Goal: Task Accomplishment & Management: Complete application form

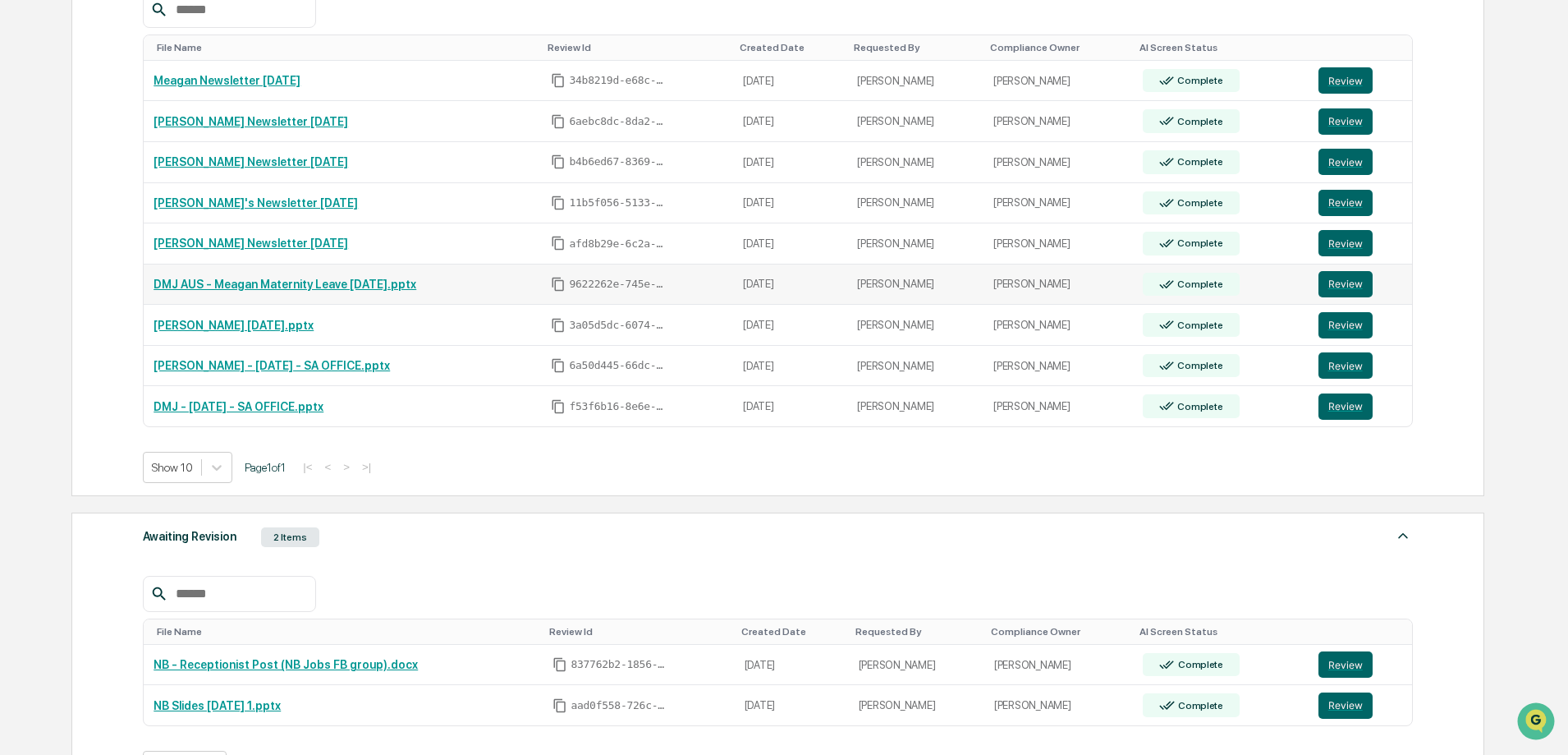
scroll to position [120, 0]
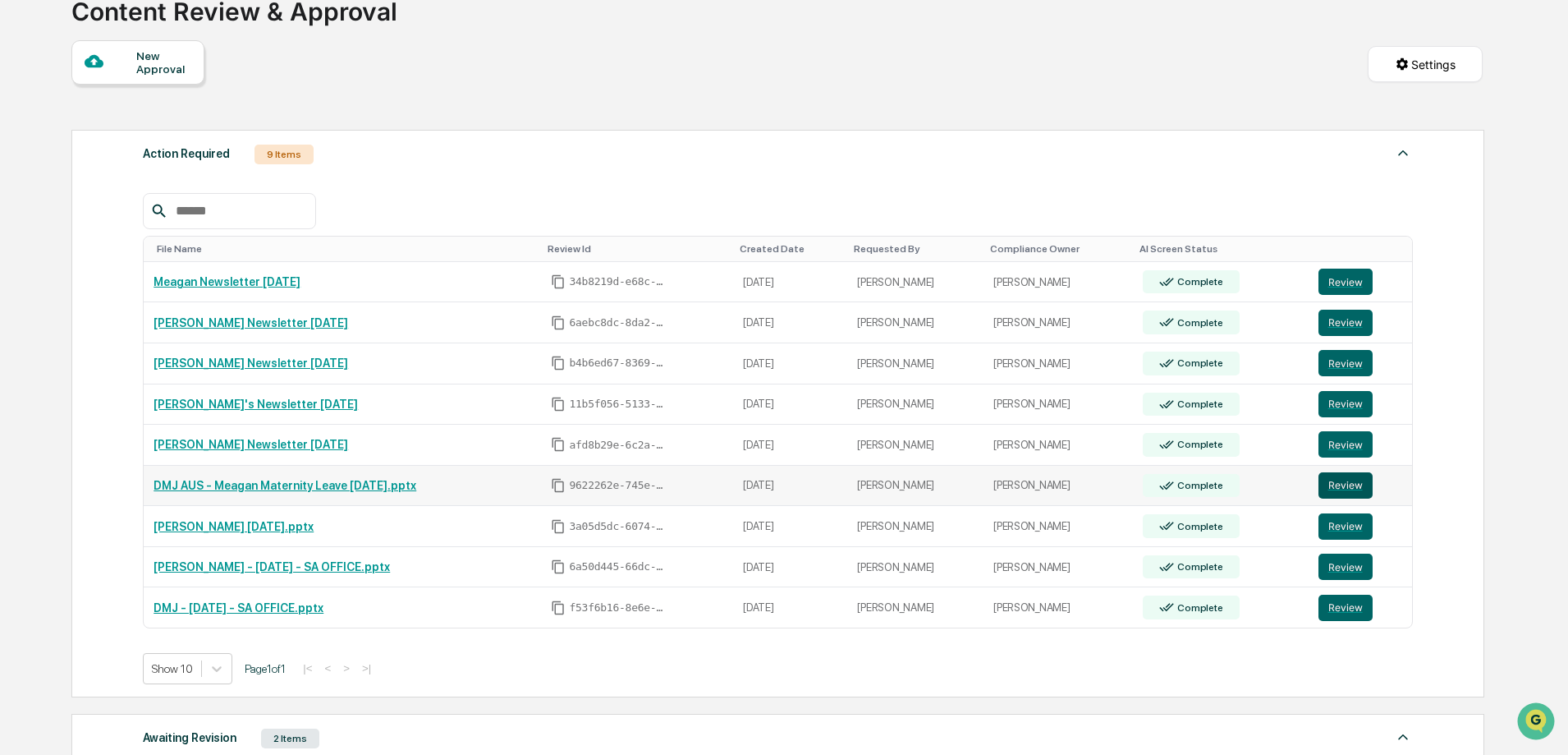
click at [1353, 486] on button "Review" at bounding box center [1346, 485] width 54 height 26
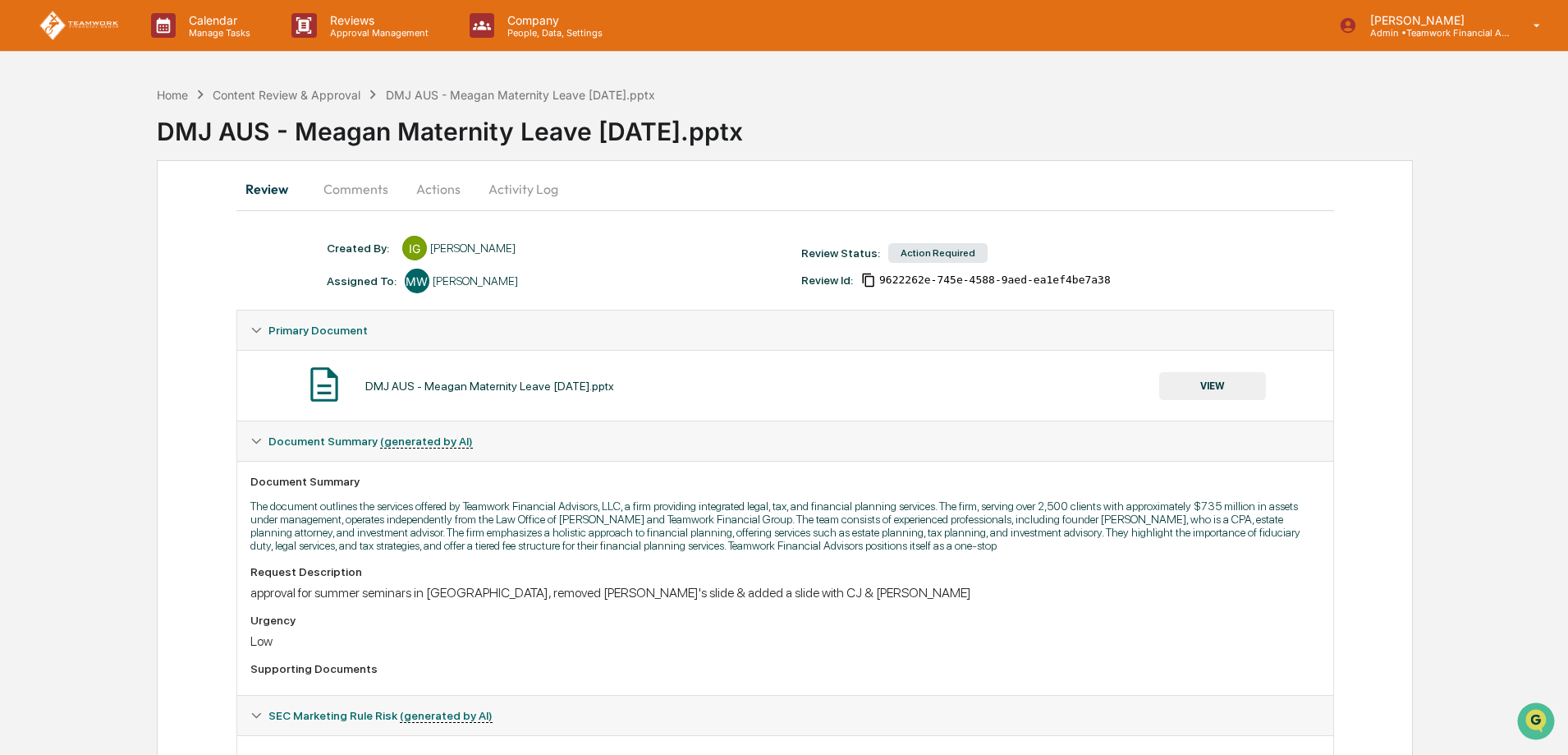
click at [442, 190] on button "Actions" at bounding box center [438, 189] width 74 height 39
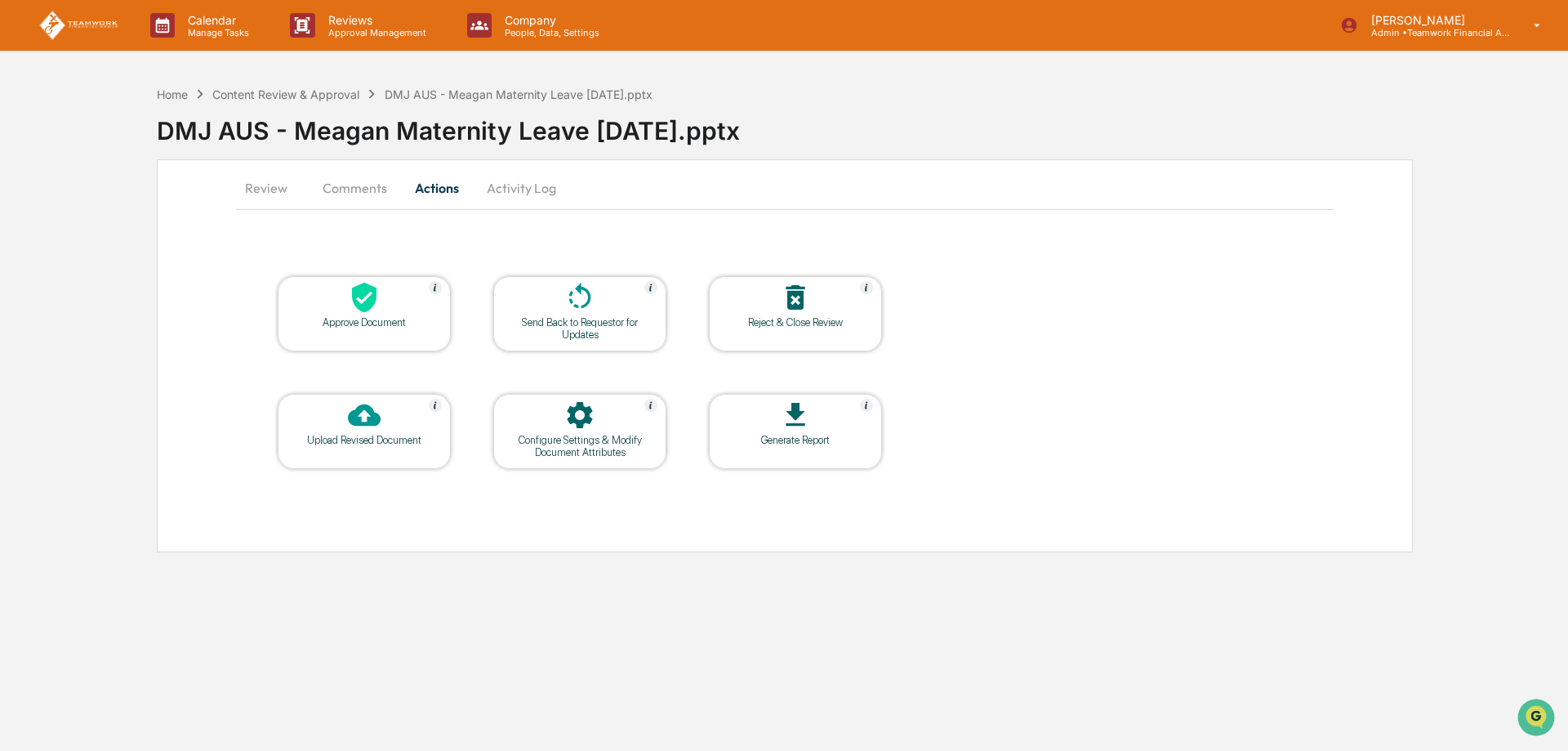
click at [382, 415] on div at bounding box center [364, 416] width 163 height 35
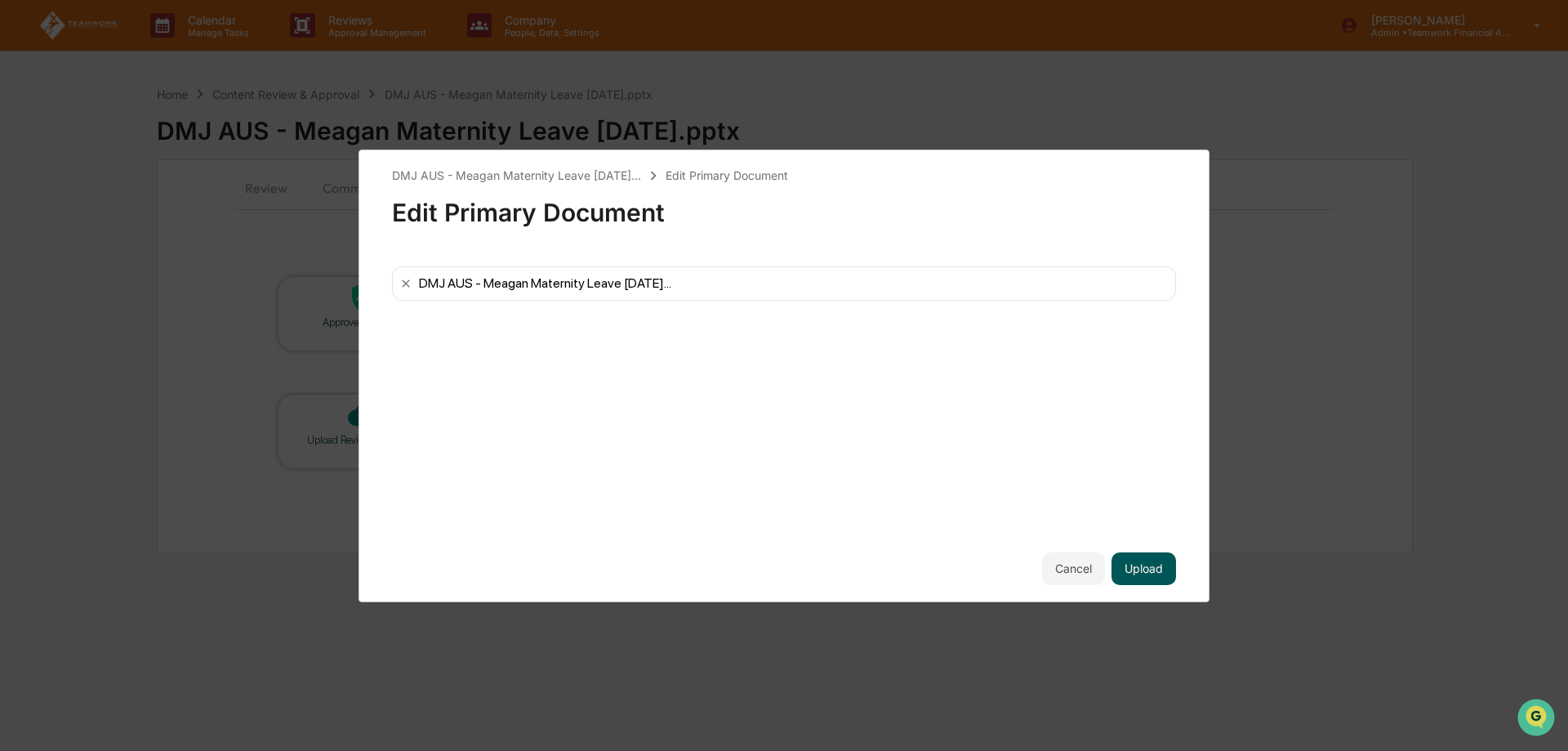
click at [1138, 568] on button "Upload" at bounding box center [1143, 568] width 64 height 33
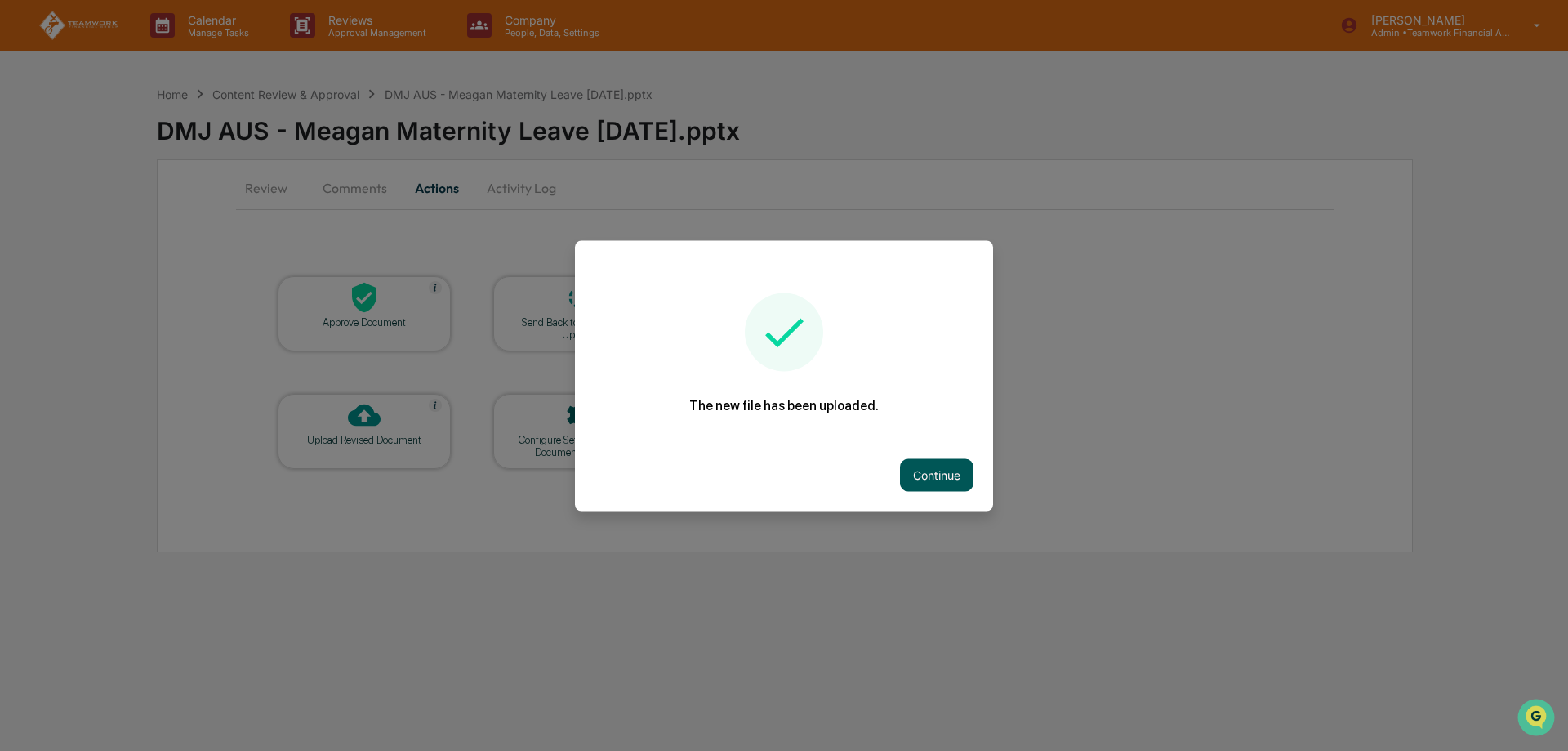
click at [943, 481] on button "Continue" at bounding box center [937, 475] width 73 height 33
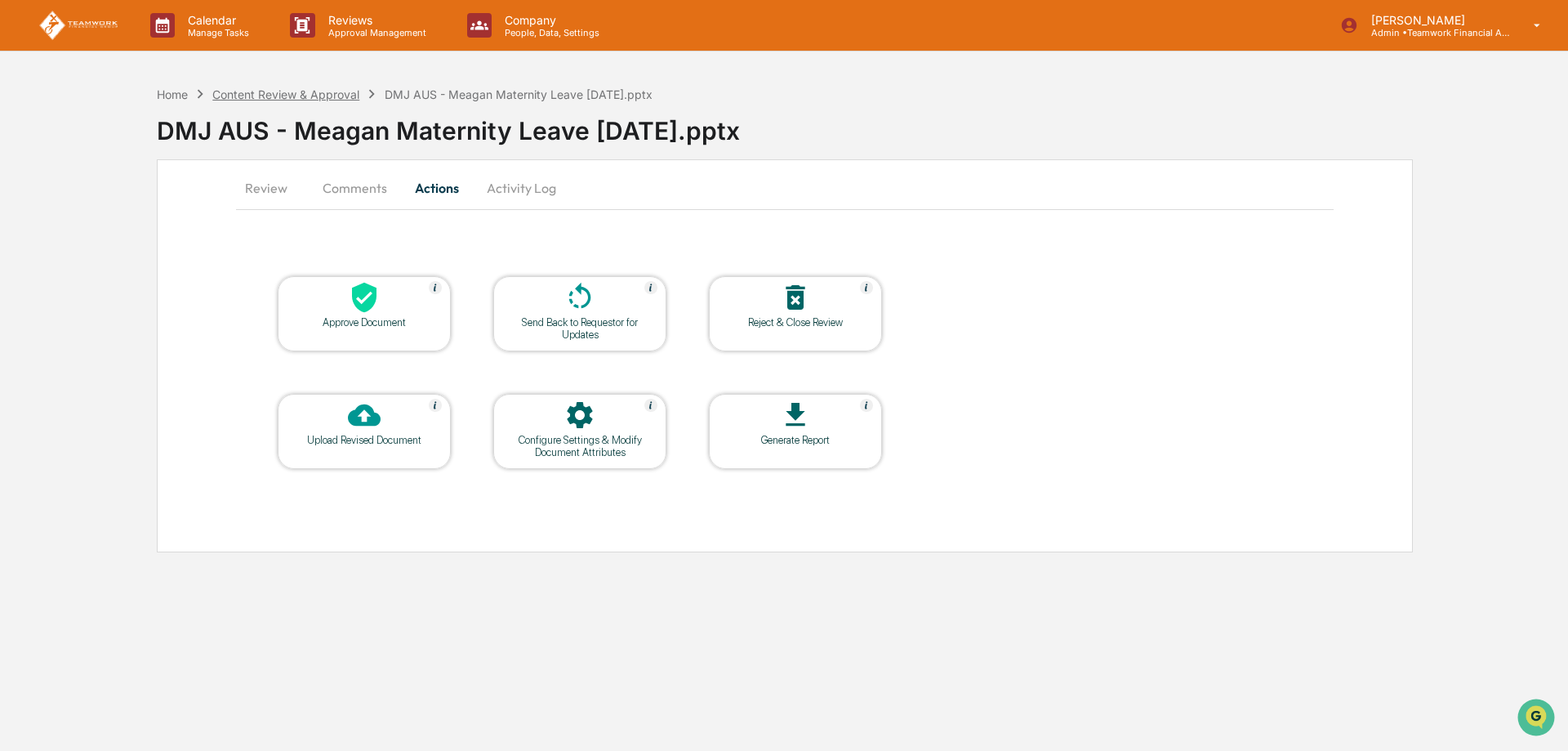
click at [302, 95] on div "Content Review & Approval" at bounding box center [285, 95] width 147 height 14
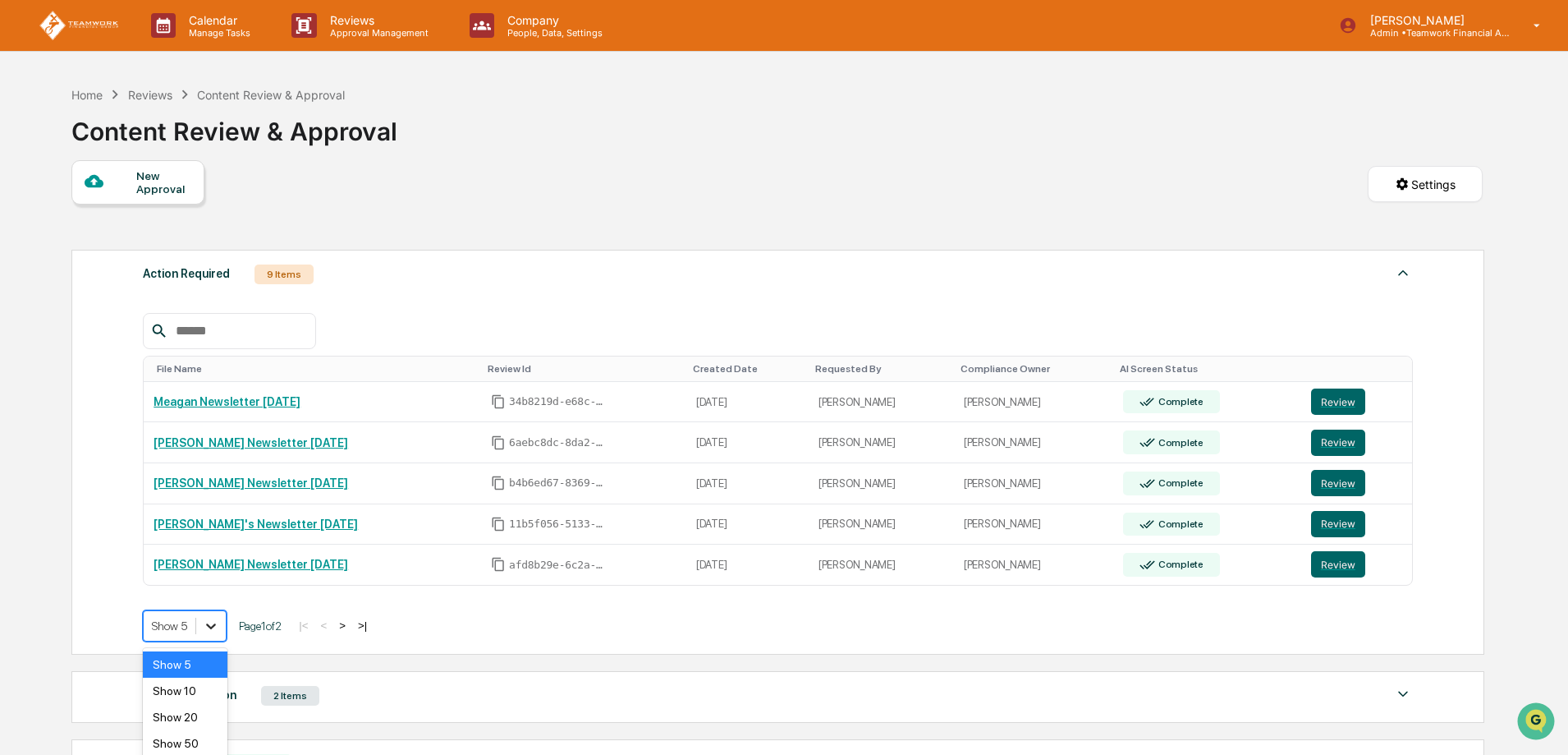
scroll to position [38, 0]
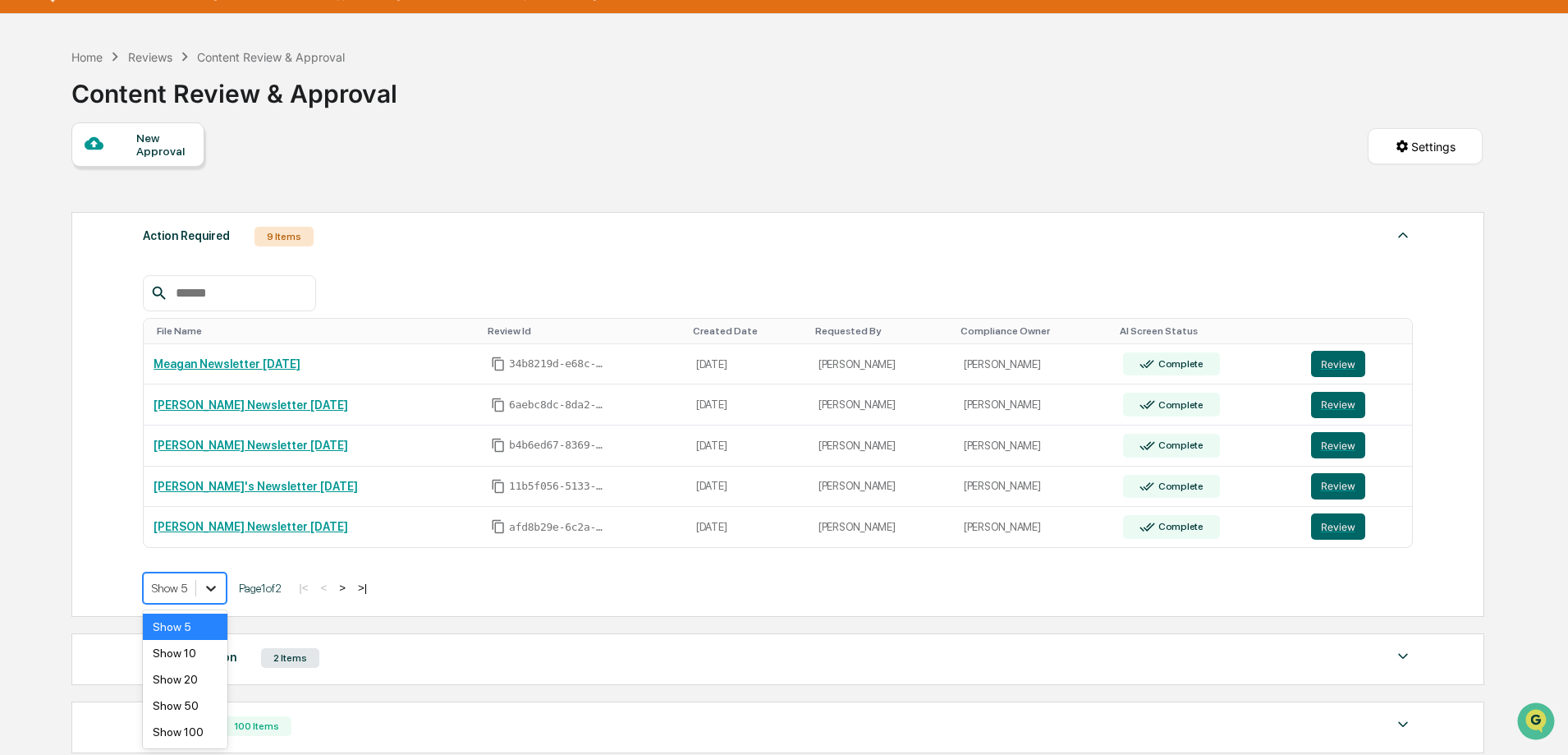
click at [221, 631] on body "Calendar Manage Tasks Reviews Approval Management Company People, Data, Setting…" at bounding box center [784, 466] width 1568 height 1009
click at [191, 648] on div "Show 10" at bounding box center [185, 652] width 84 height 26
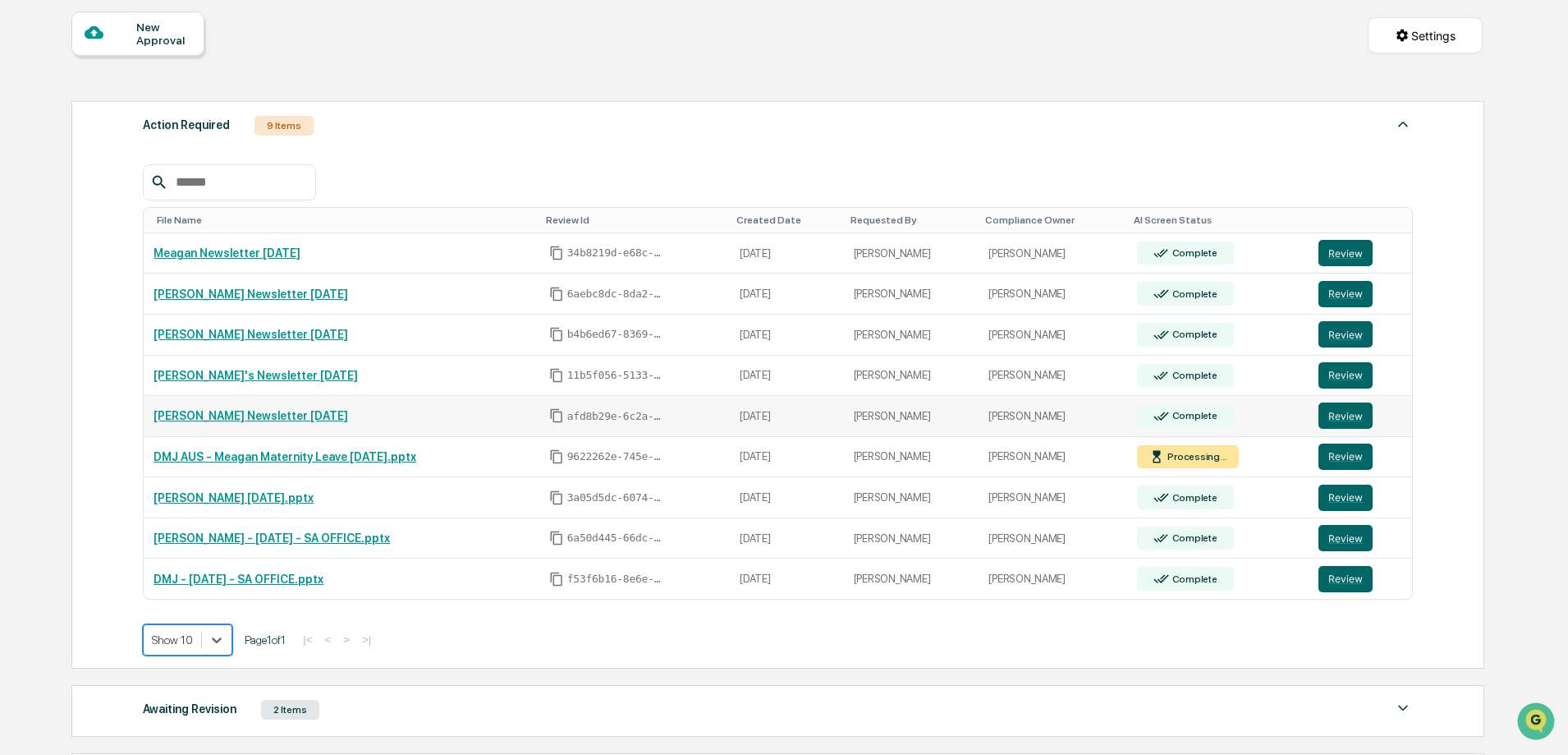
scroll to position [202, 0]
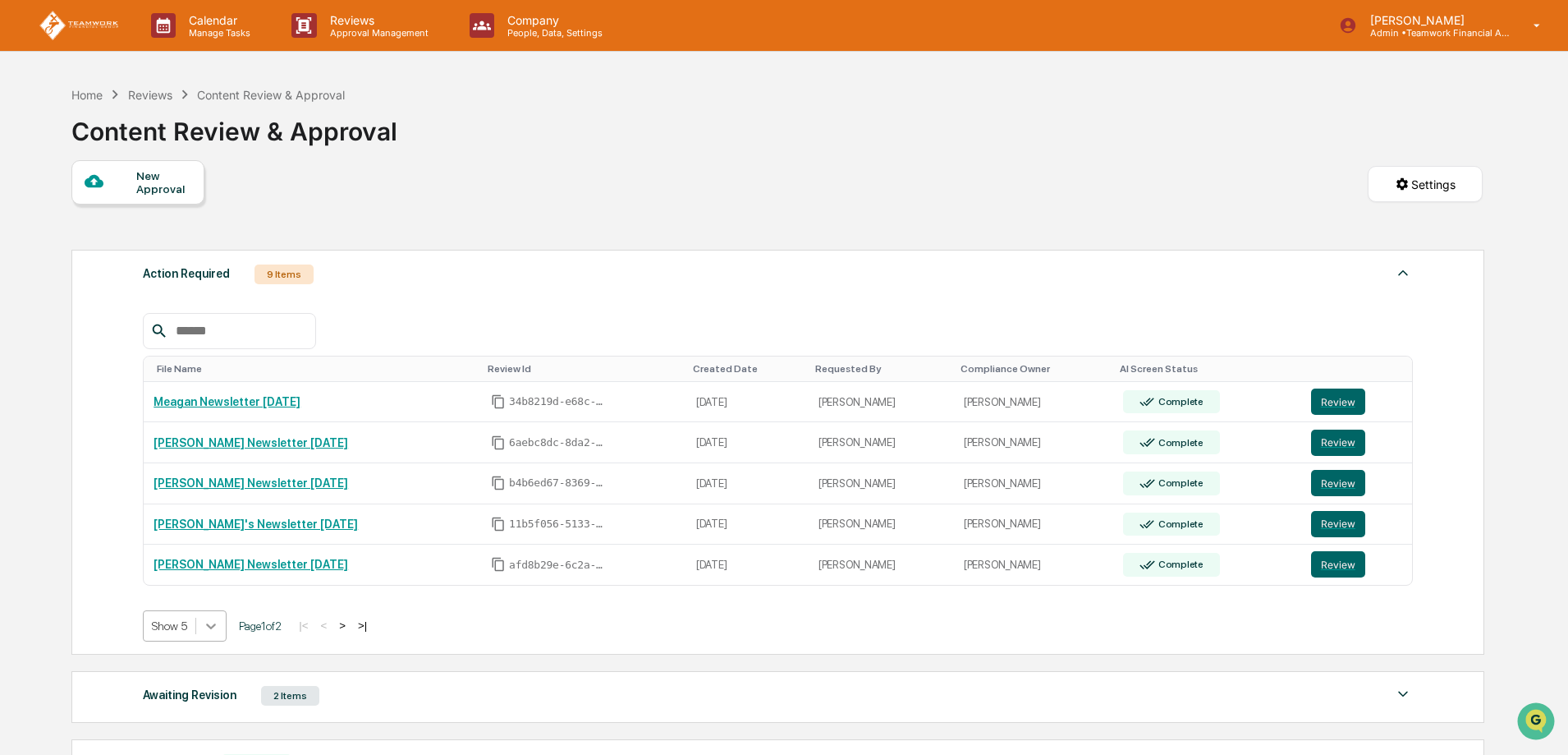
scroll to position [38, 0]
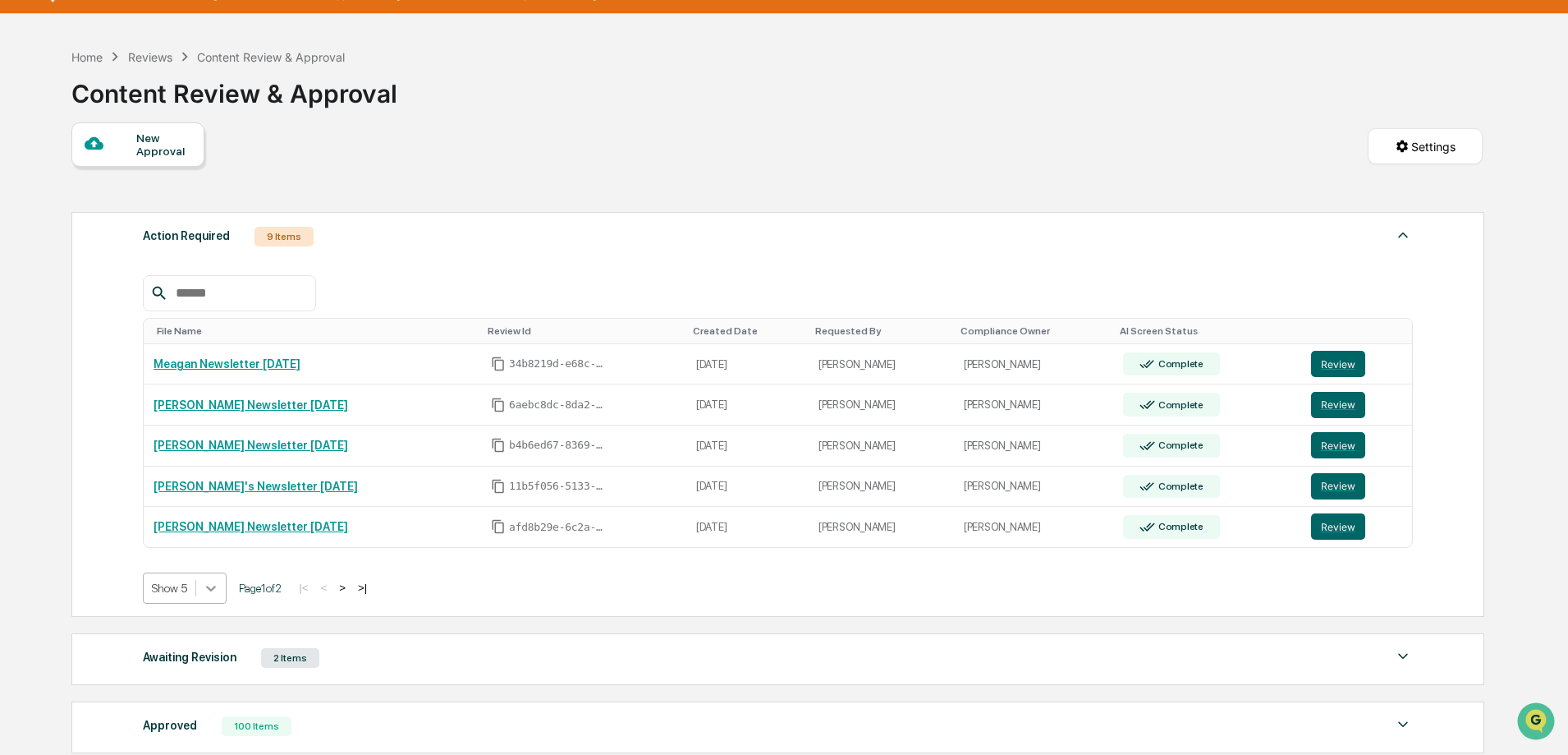
click at [213, 635] on body "Calendar Manage Tasks Reviews Approval Management Company People, Data, Setting…" at bounding box center [784, 466] width 1568 height 1009
click at [195, 662] on div "Show 10" at bounding box center [185, 652] width 84 height 26
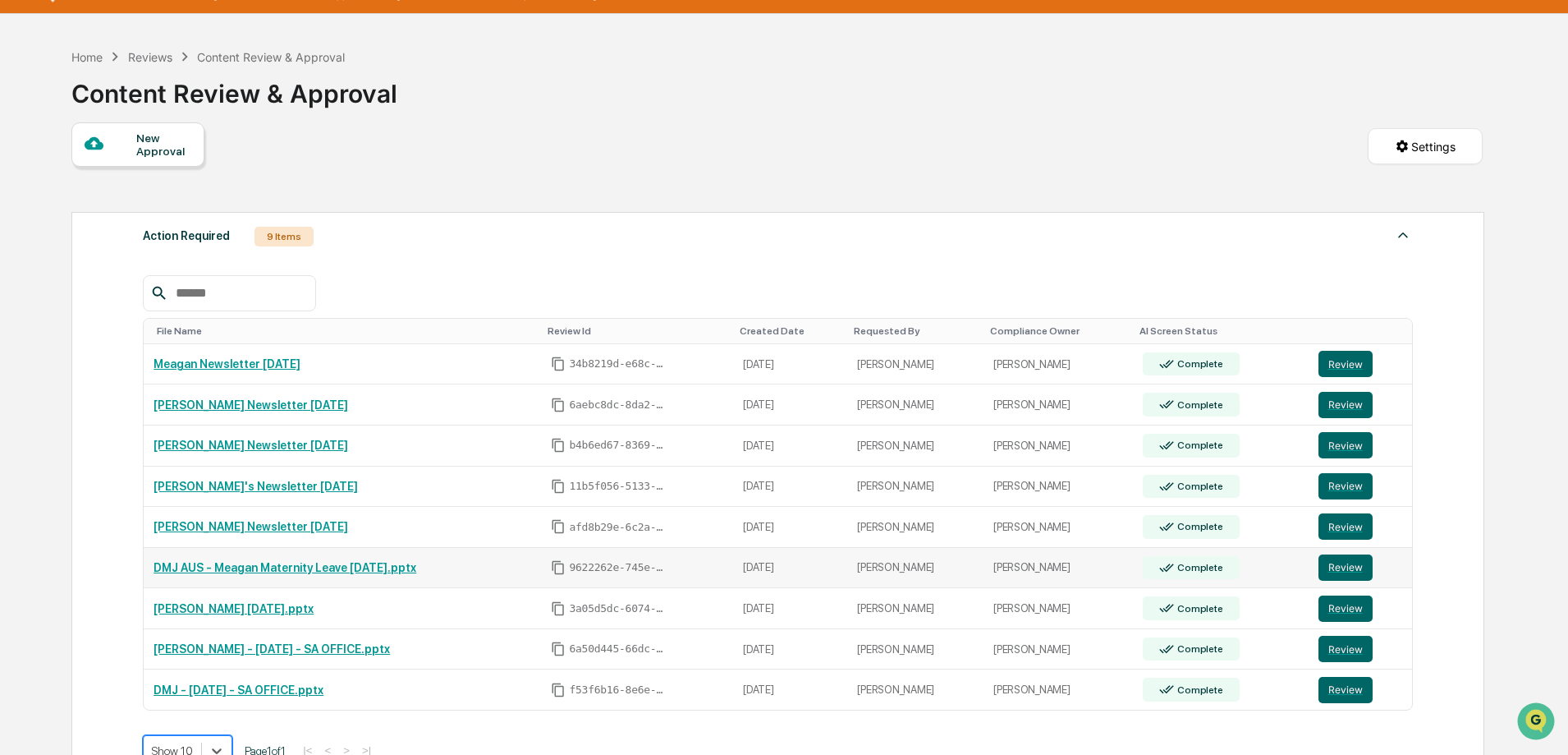
scroll to position [120, 0]
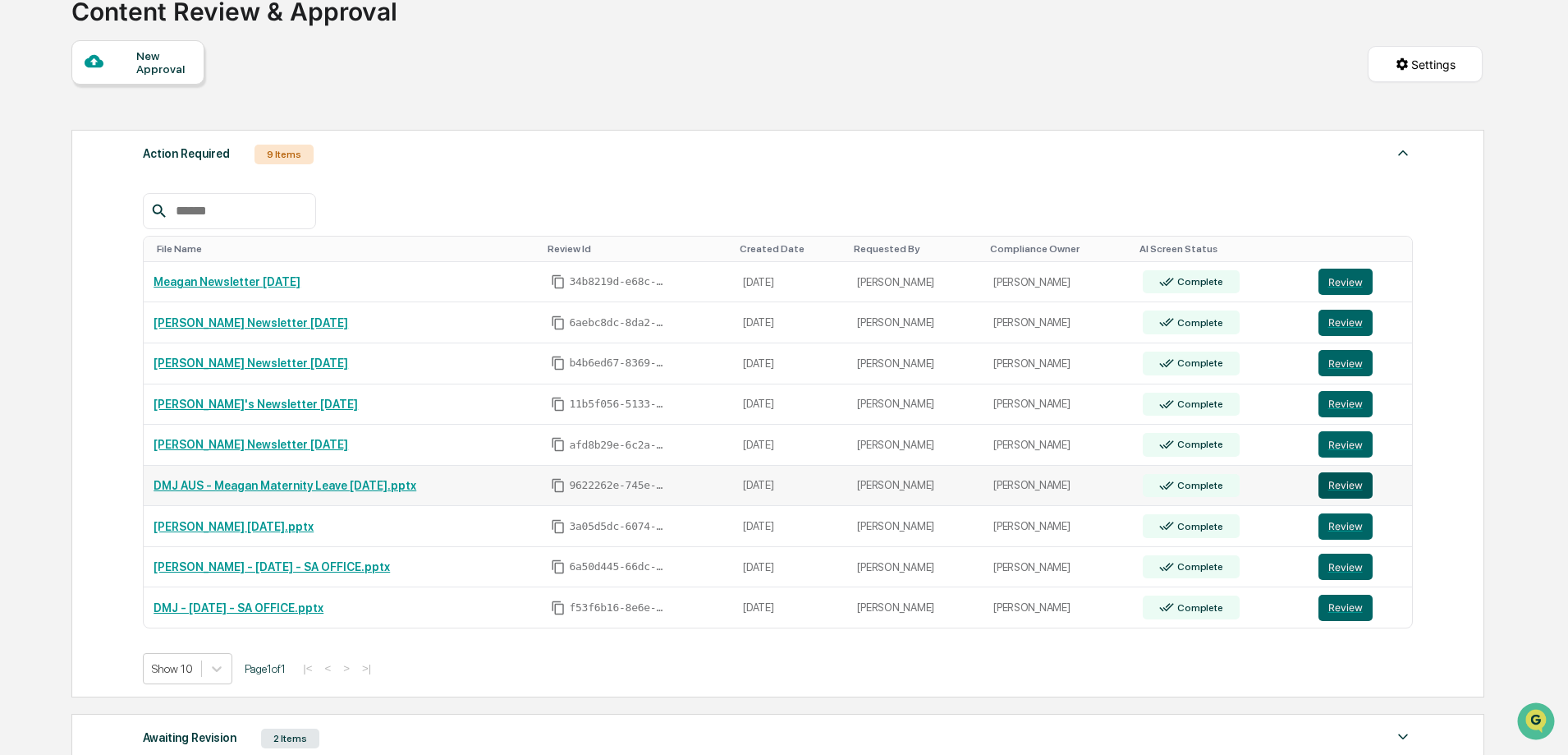
click at [1352, 486] on button "Review" at bounding box center [1346, 485] width 54 height 26
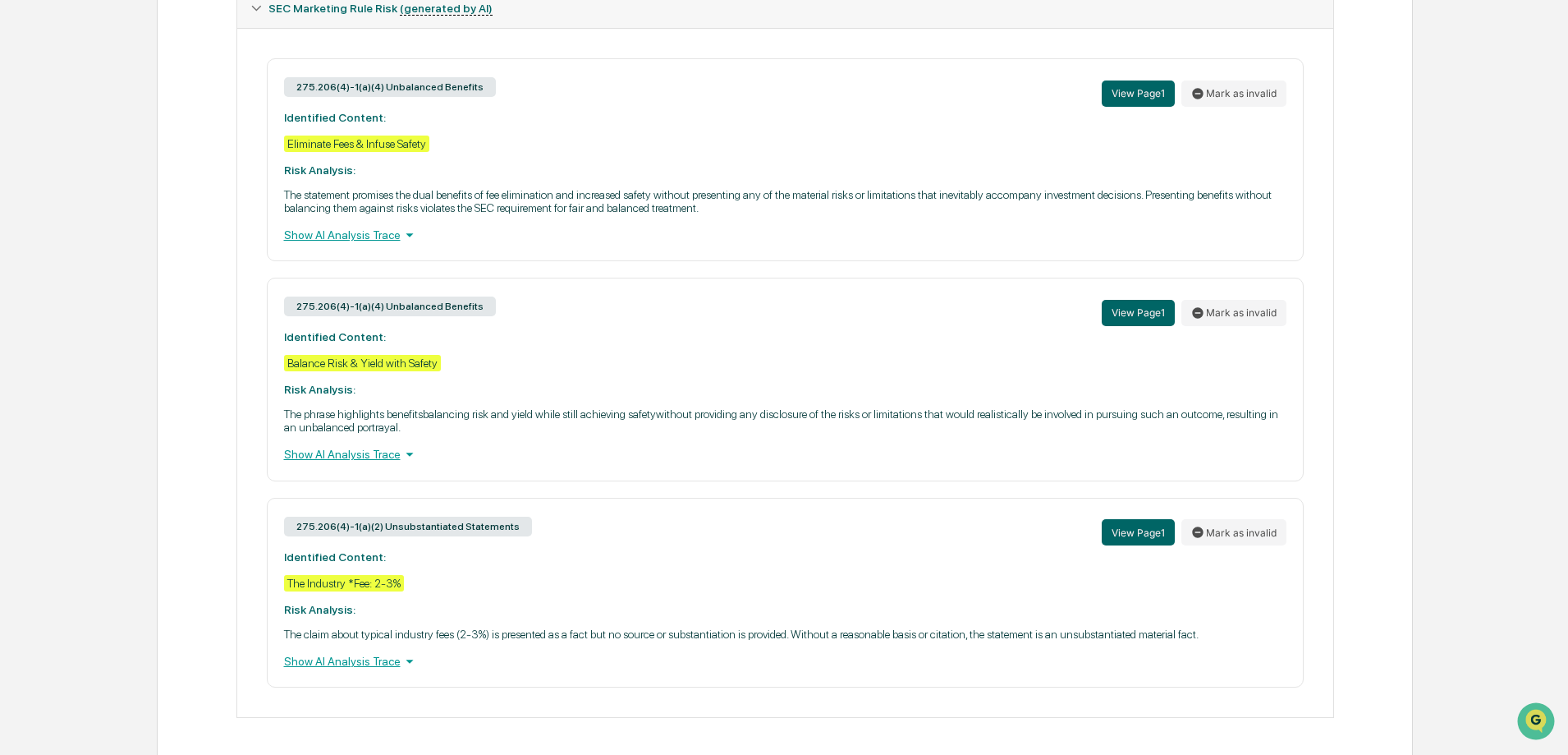
scroll to position [712, 0]
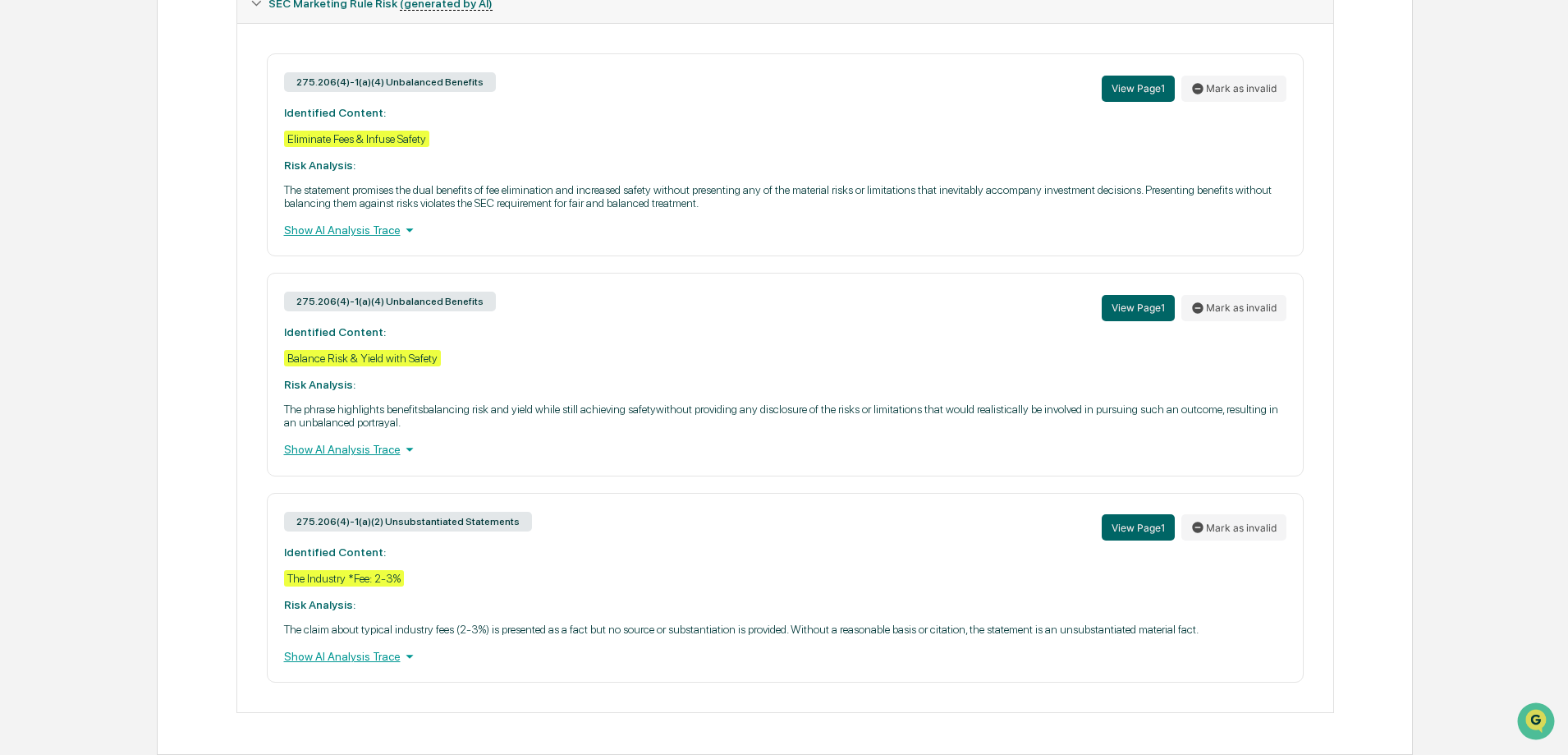
click at [390, 660] on div "Show AI Analysis Trace" at bounding box center [785, 656] width 1002 height 18
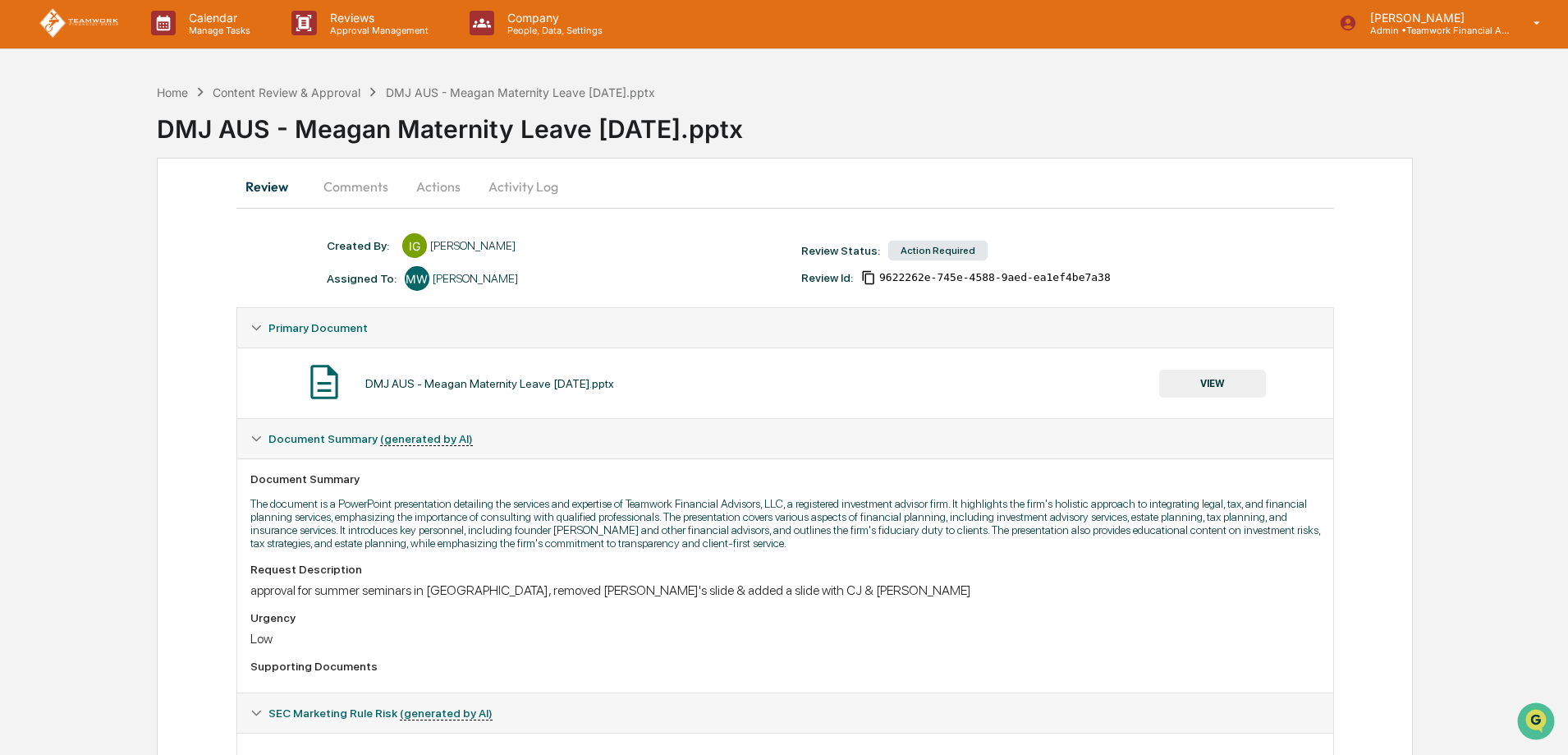
scroll to position [0, 0]
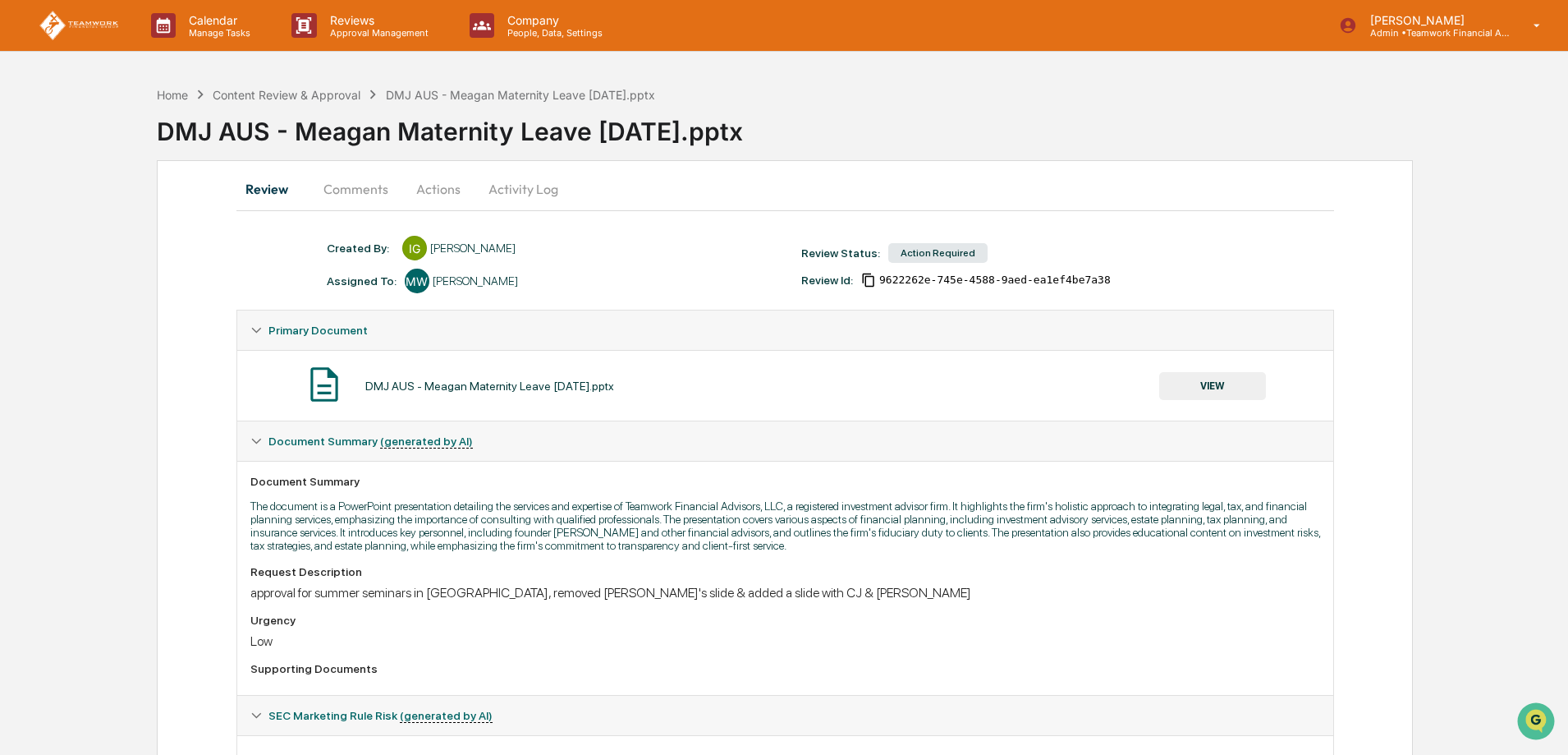
click at [455, 190] on button "Actions" at bounding box center [438, 189] width 74 height 39
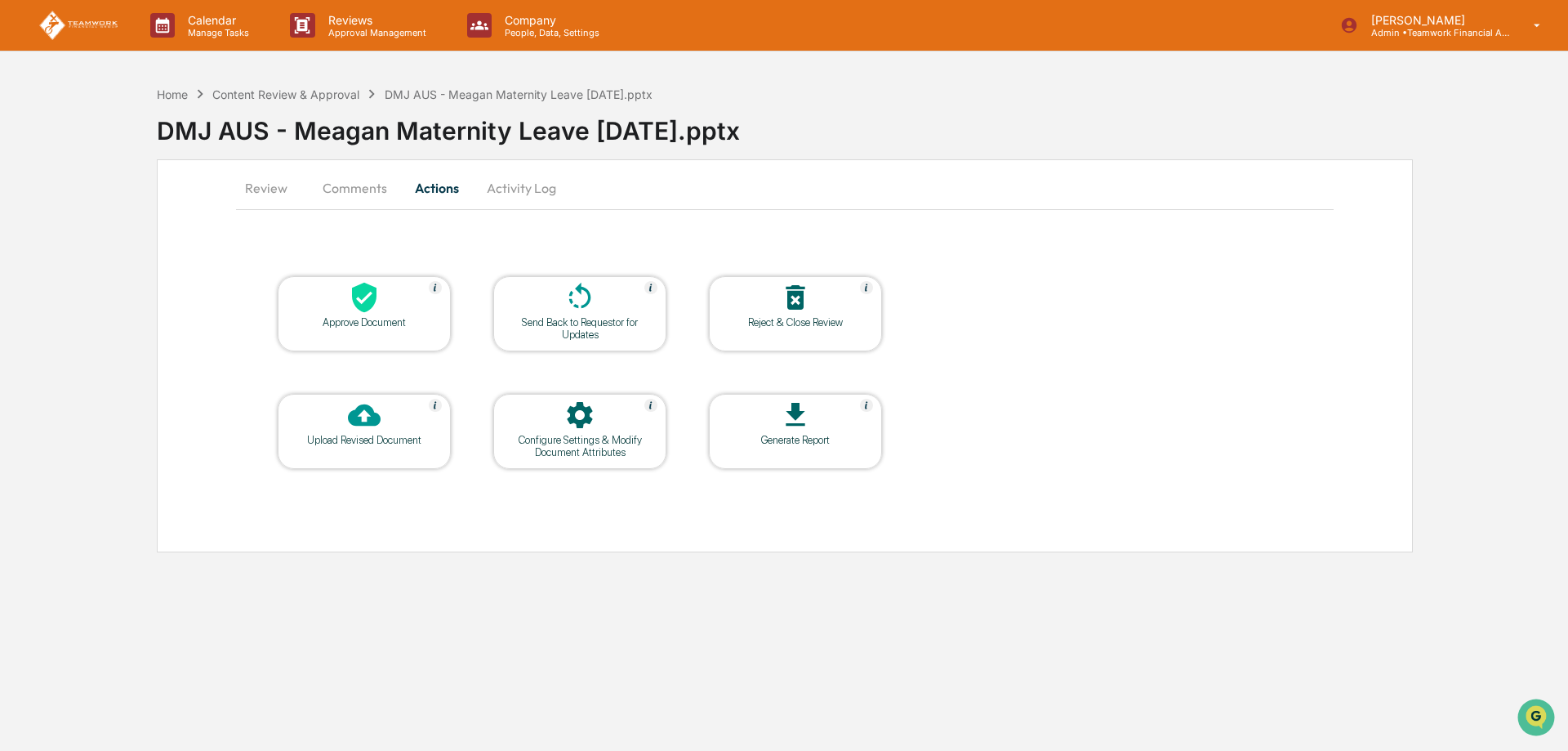
click at [384, 426] on div at bounding box center [364, 416] width 163 height 35
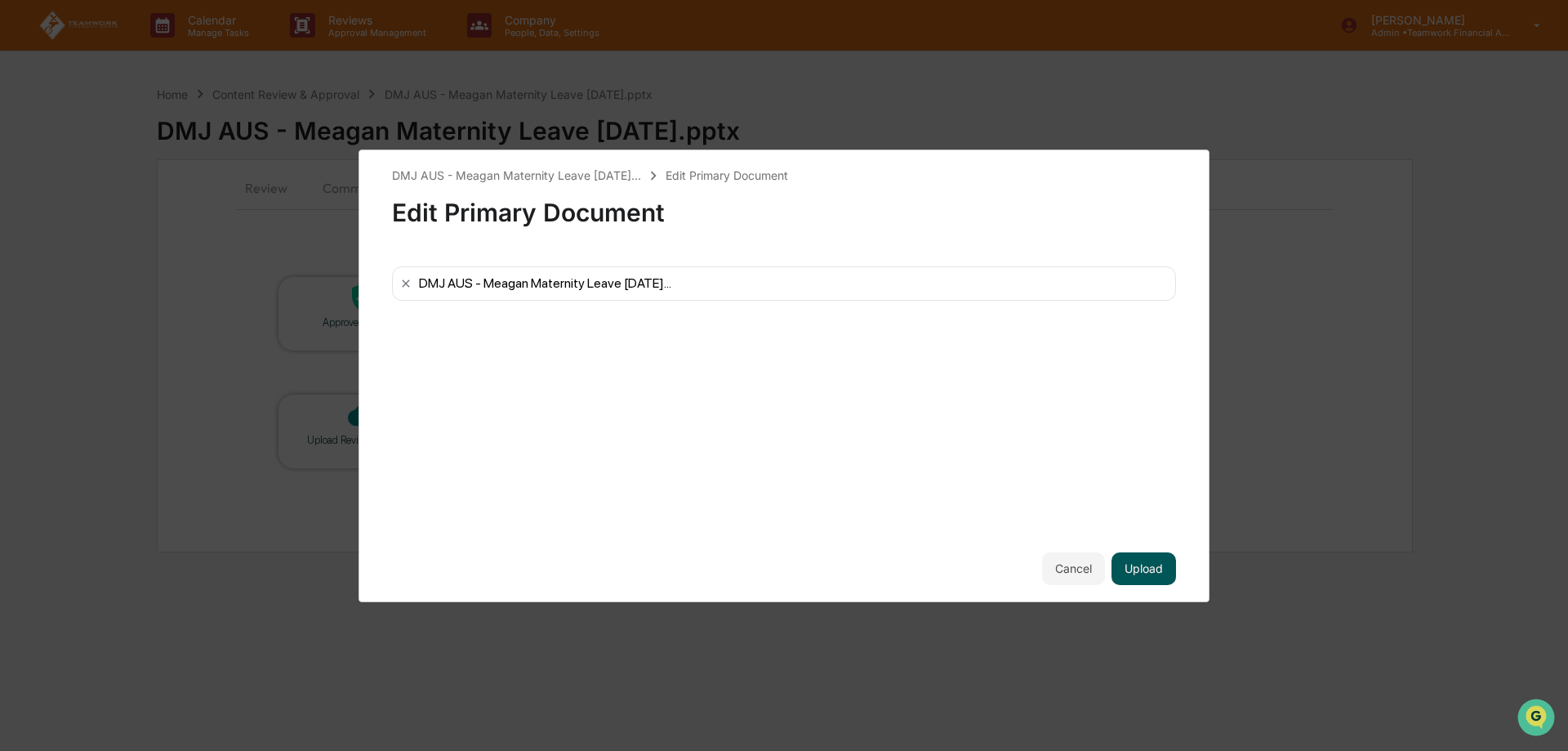
click at [1147, 565] on button "Upload" at bounding box center [1143, 568] width 64 height 33
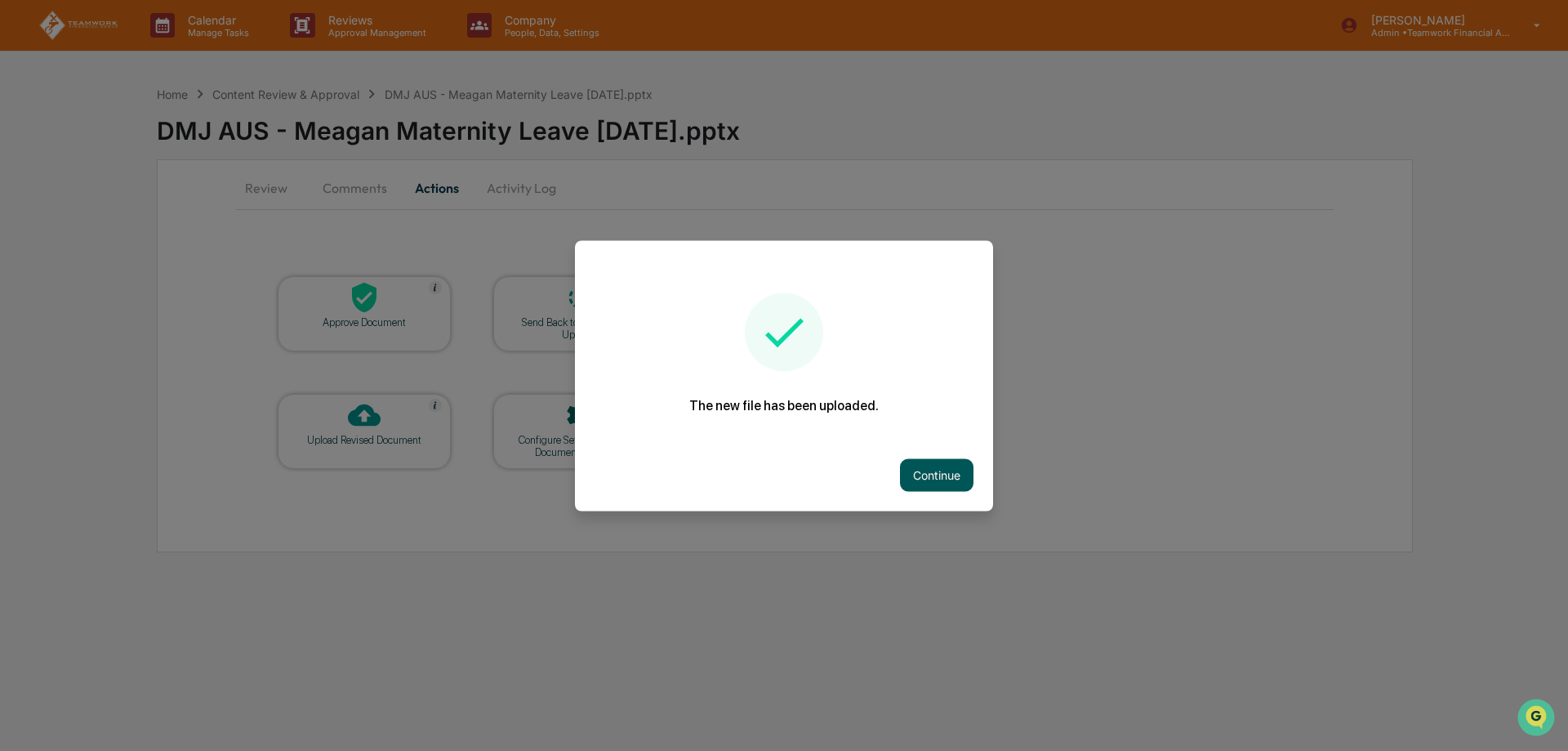
click at [935, 473] on button "Continue" at bounding box center [937, 475] width 73 height 33
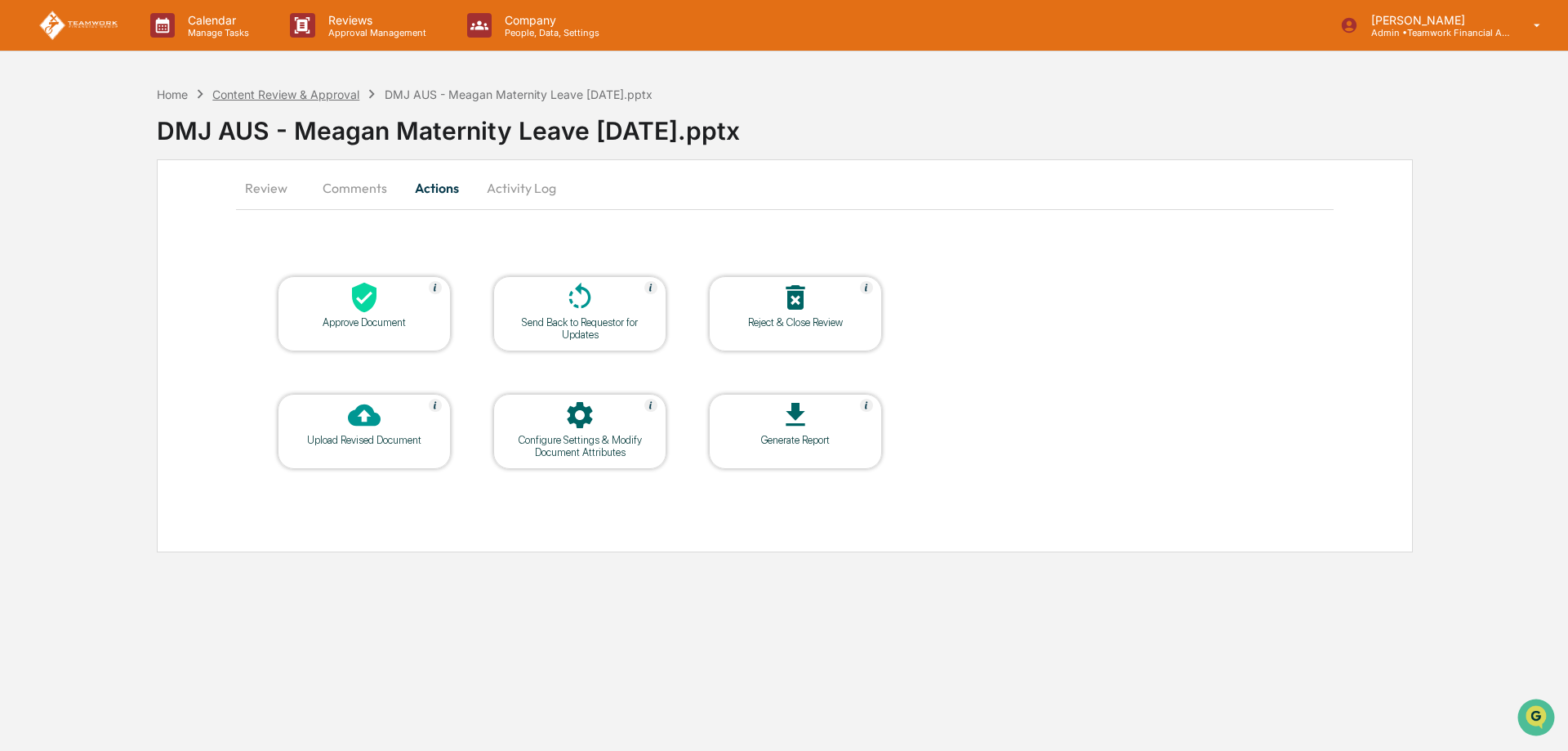
click at [317, 91] on div "Content Review & Approval" at bounding box center [285, 95] width 147 height 14
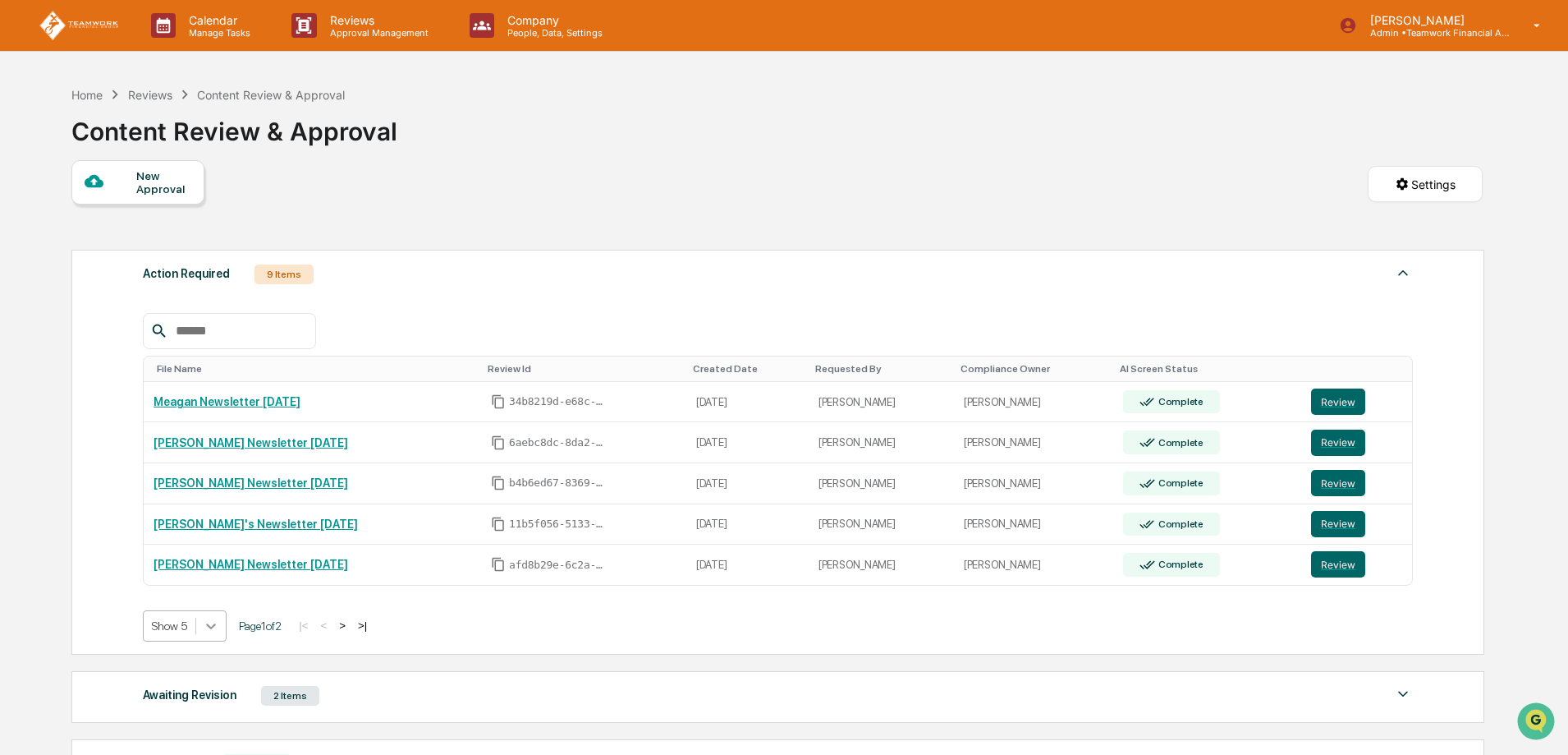
scroll to position [38, 0]
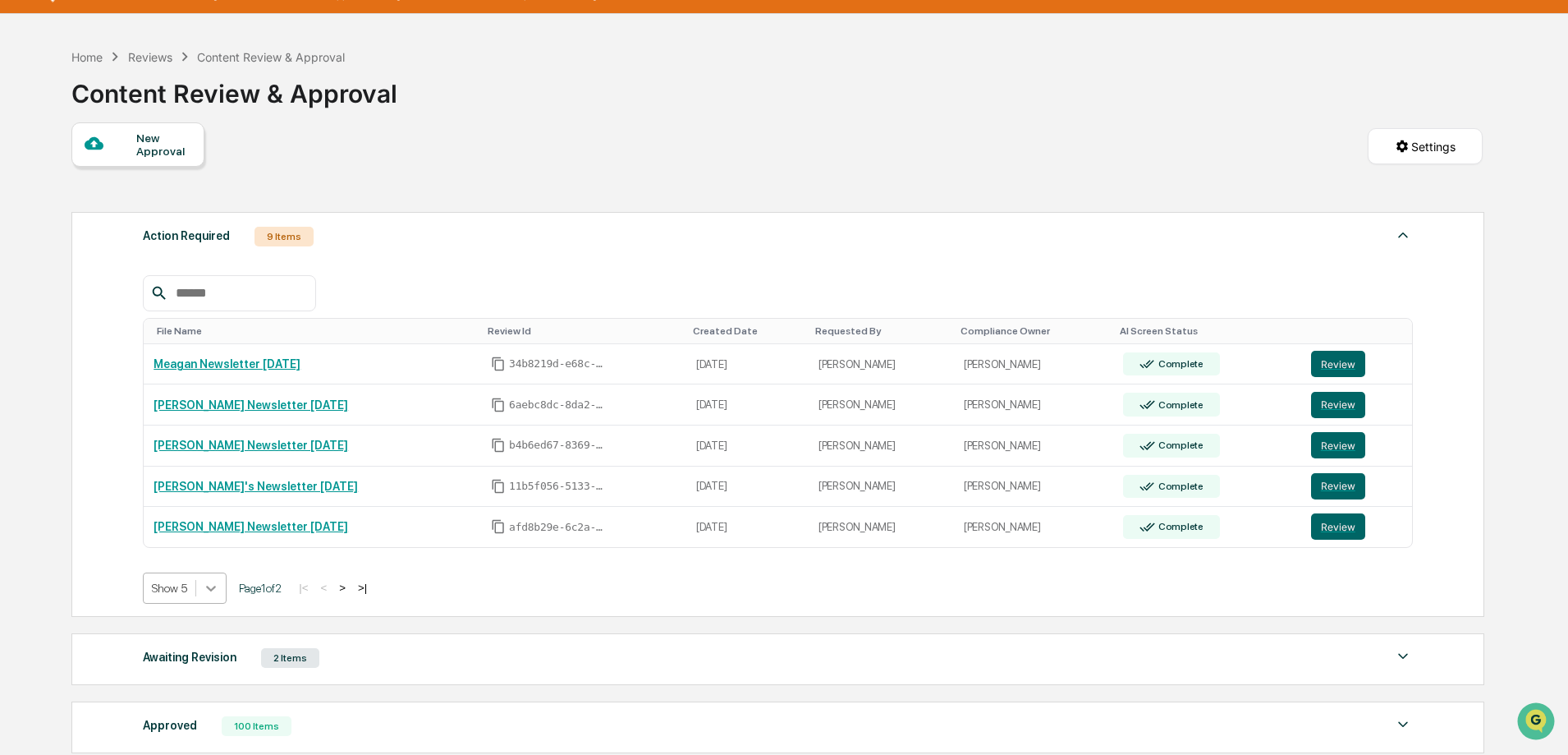
click at [213, 630] on body "Calendar Manage Tasks Reviews Approval Management Company People, Data, Setting…" at bounding box center [784, 466] width 1568 height 1009
click at [190, 657] on div "Show 10" at bounding box center [185, 652] width 84 height 26
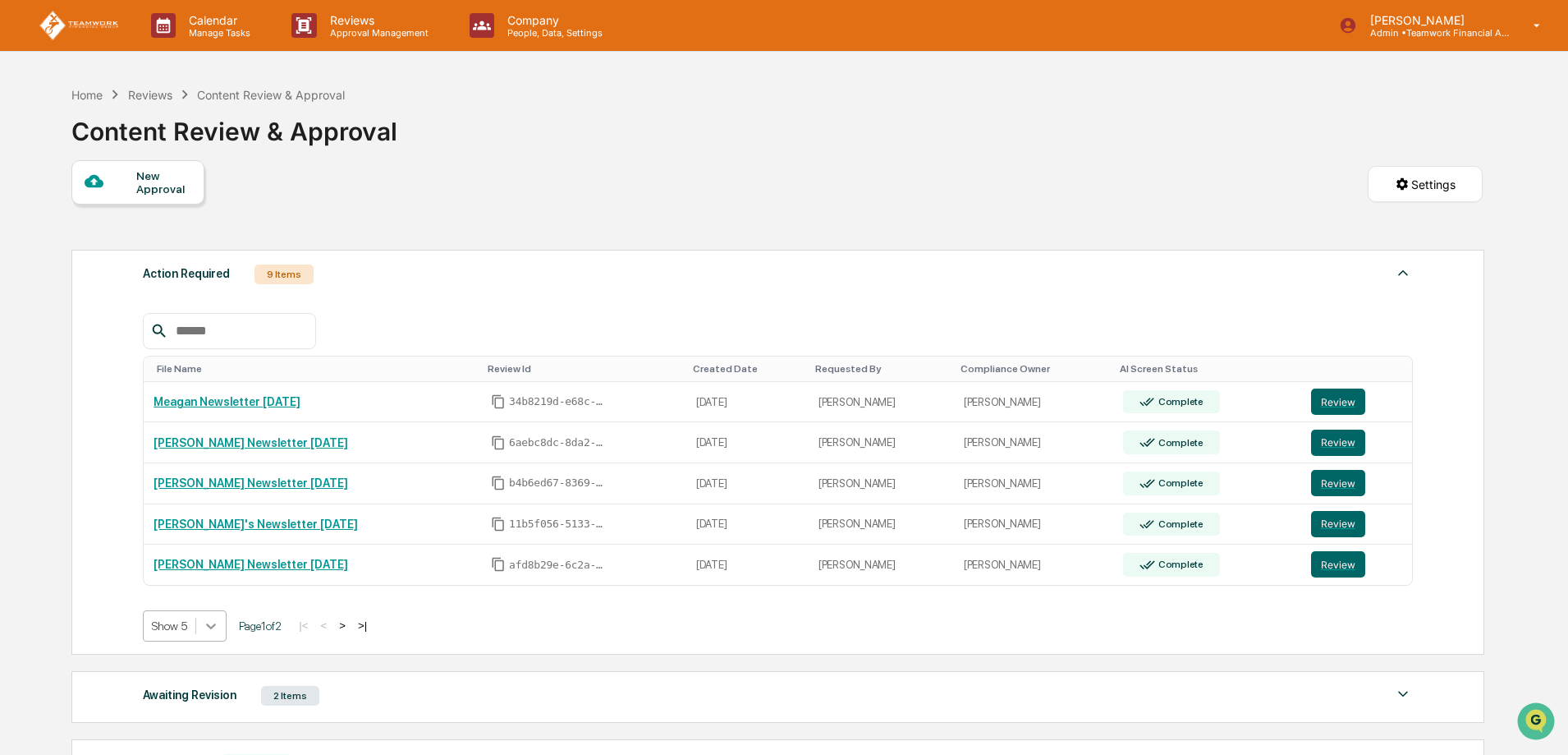
scroll to position [38, 0]
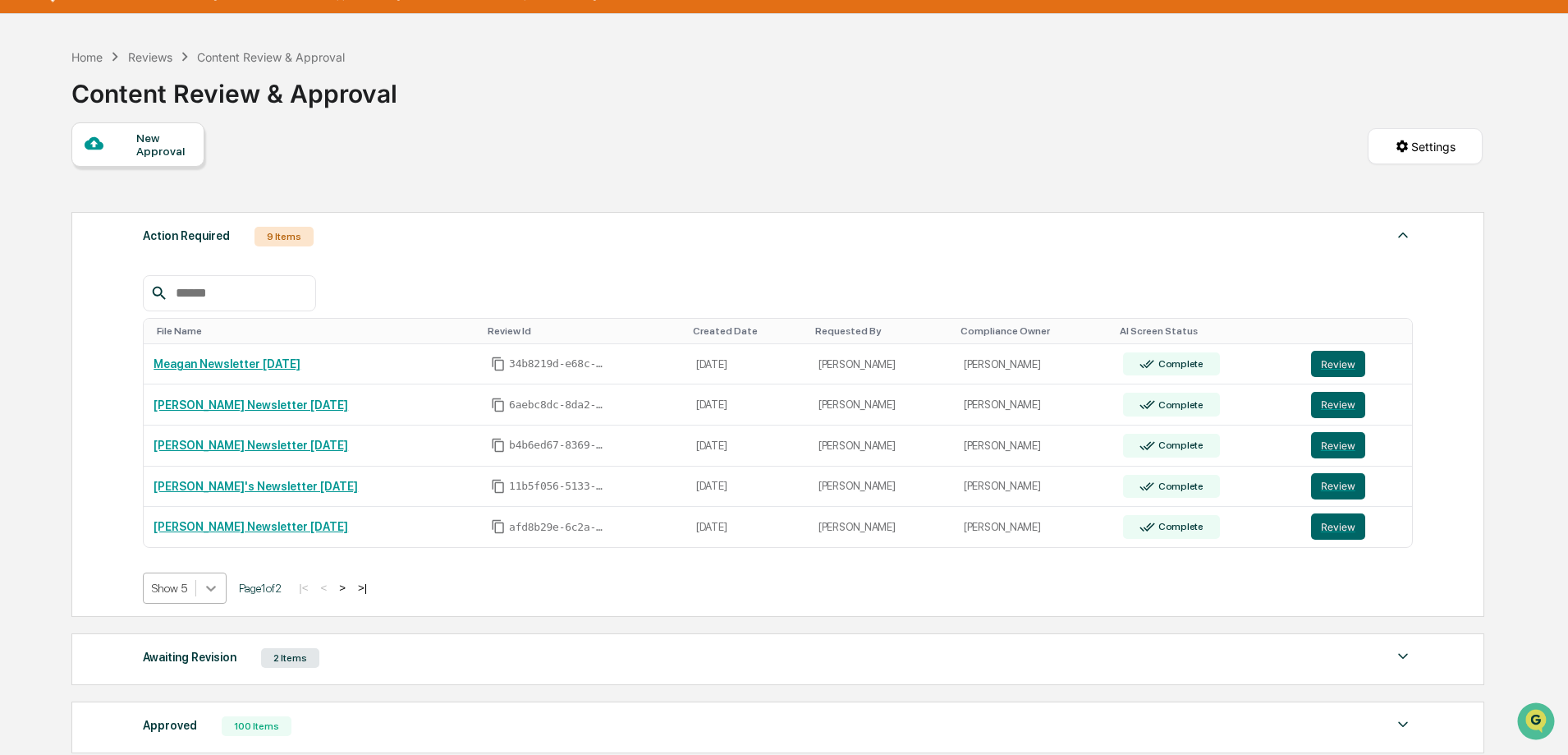
click at [206, 620] on body "Calendar Manage Tasks Reviews Approval Management Company People, Data, Setting…" at bounding box center [784, 466] width 1568 height 1009
click at [187, 659] on div "Show 10" at bounding box center [185, 652] width 84 height 26
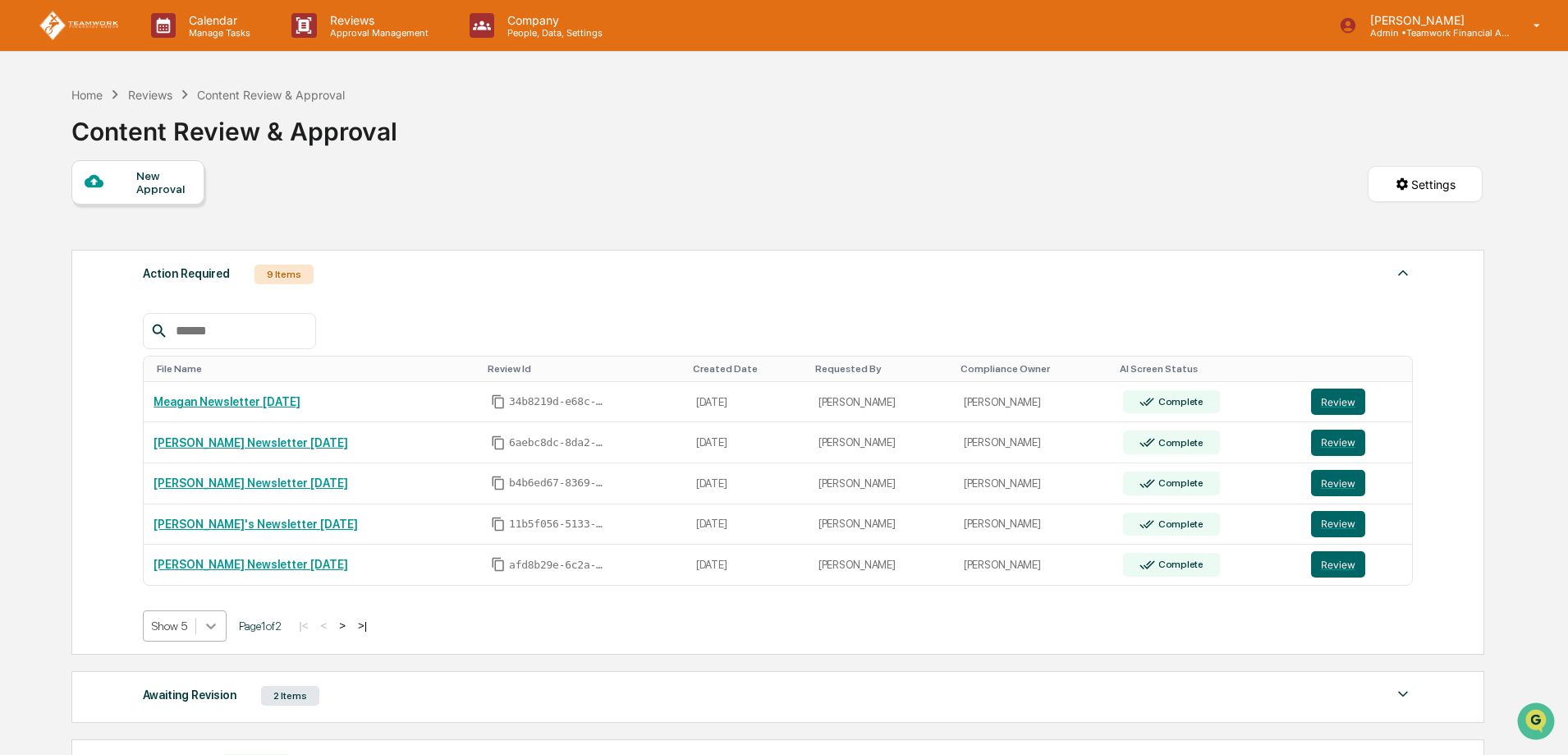
click at [212, 634] on body "Calendar Manage Tasks Reviews Approval Management Company People, Data, Setting…" at bounding box center [784, 504] width 1568 height 1009
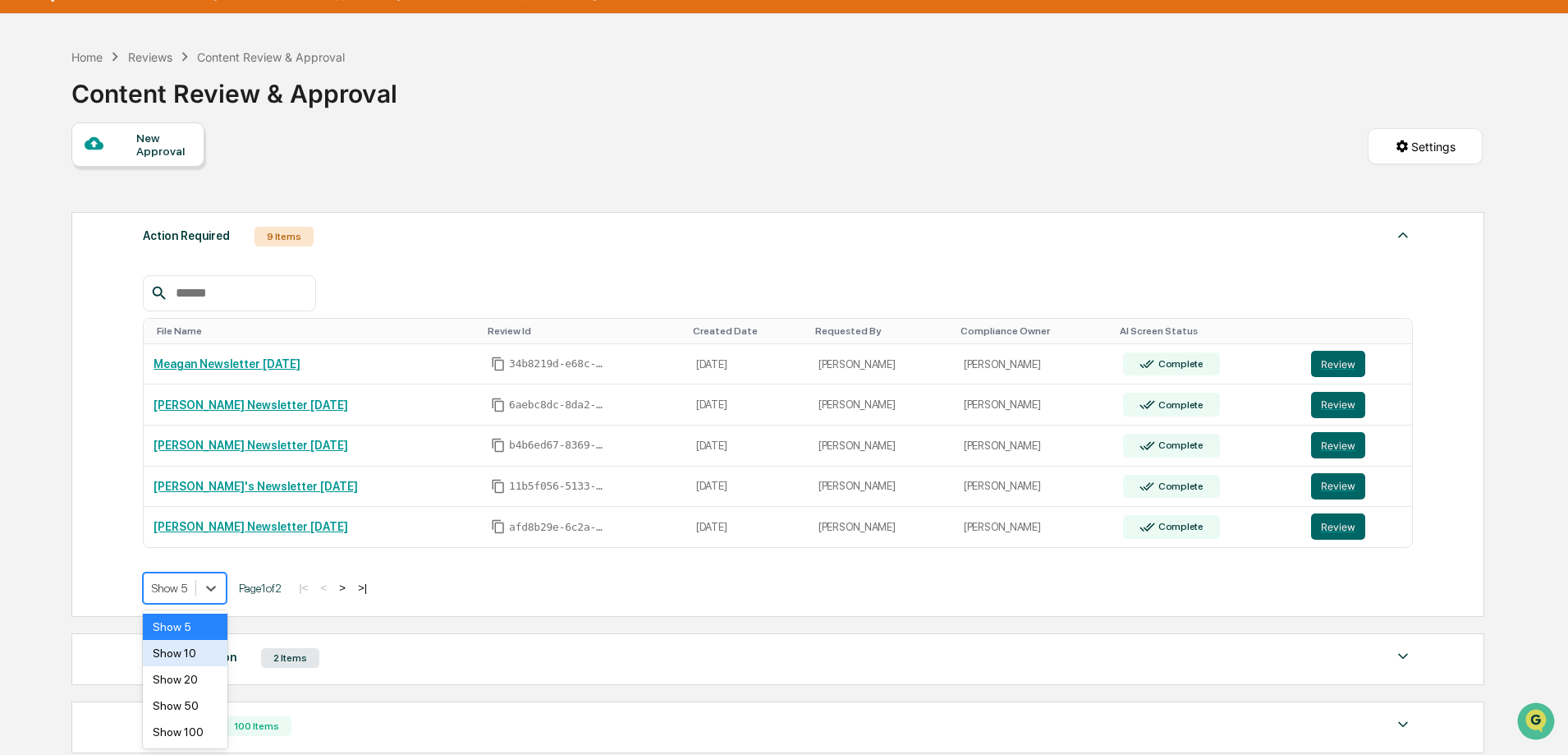
click at [198, 656] on div "Show 10" at bounding box center [185, 652] width 84 height 26
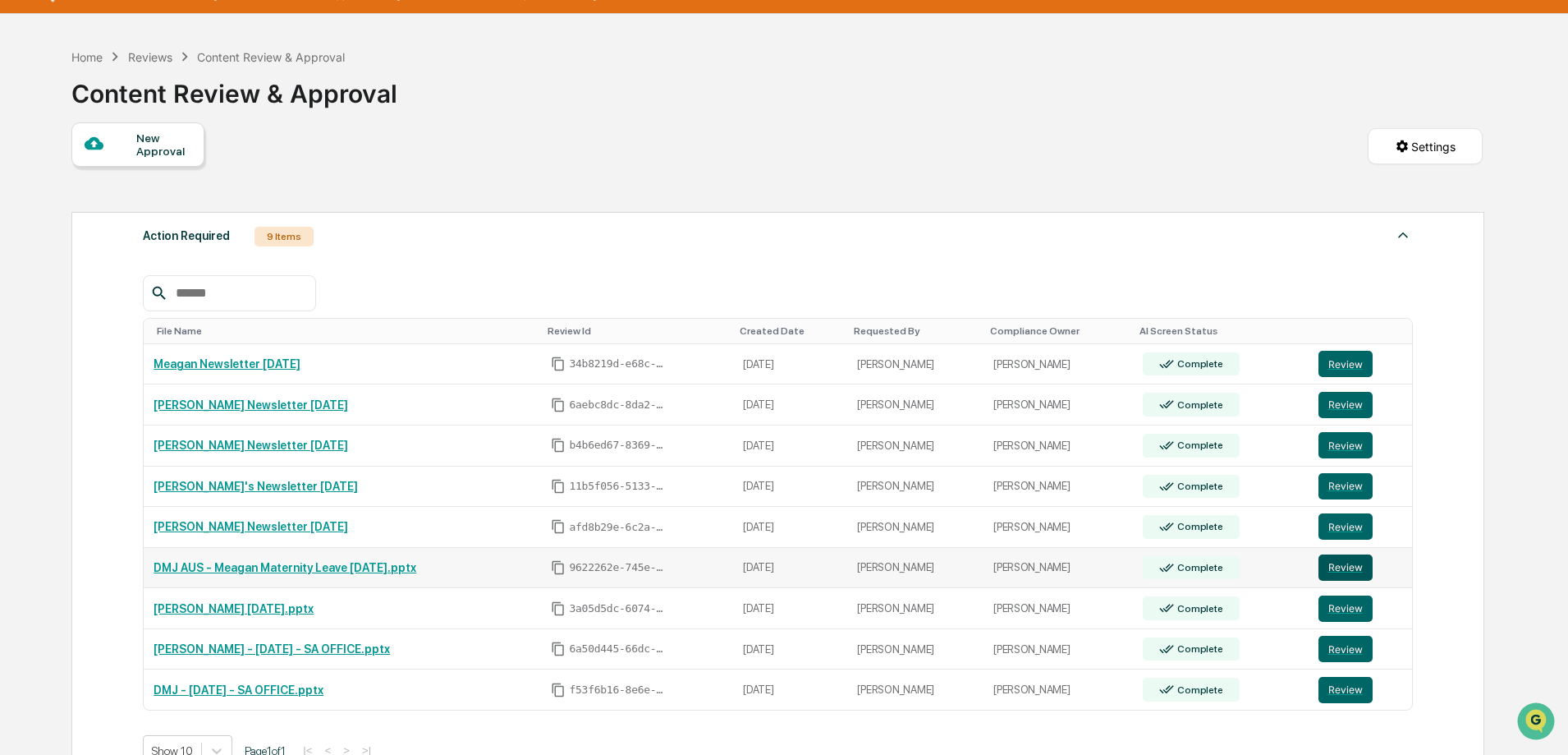
click at [1344, 569] on button "Review" at bounding box center [1346, 567] width 54 height 26
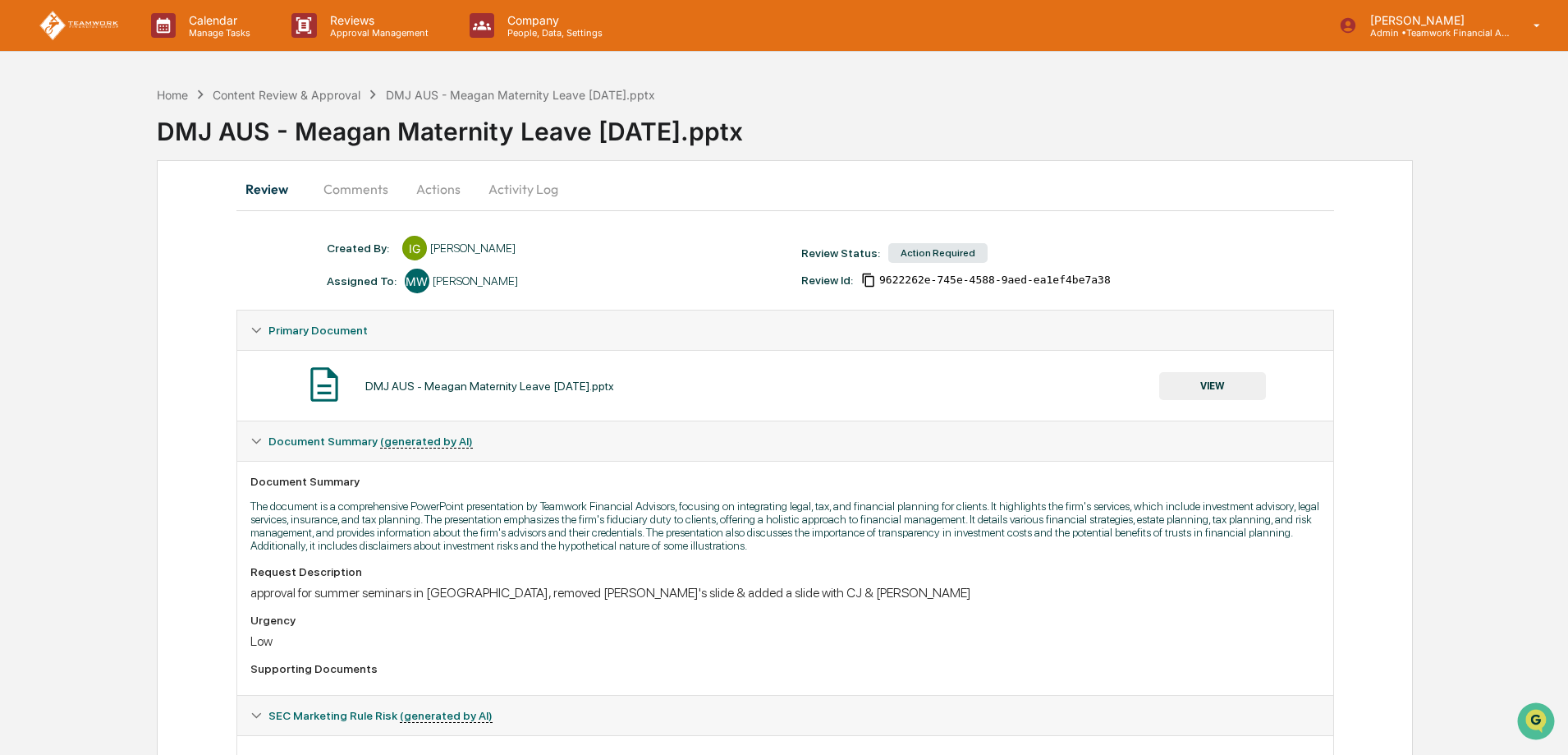
click at [434, 191] on button "Actions" at bounding box center [438, 189] width 74 height 39
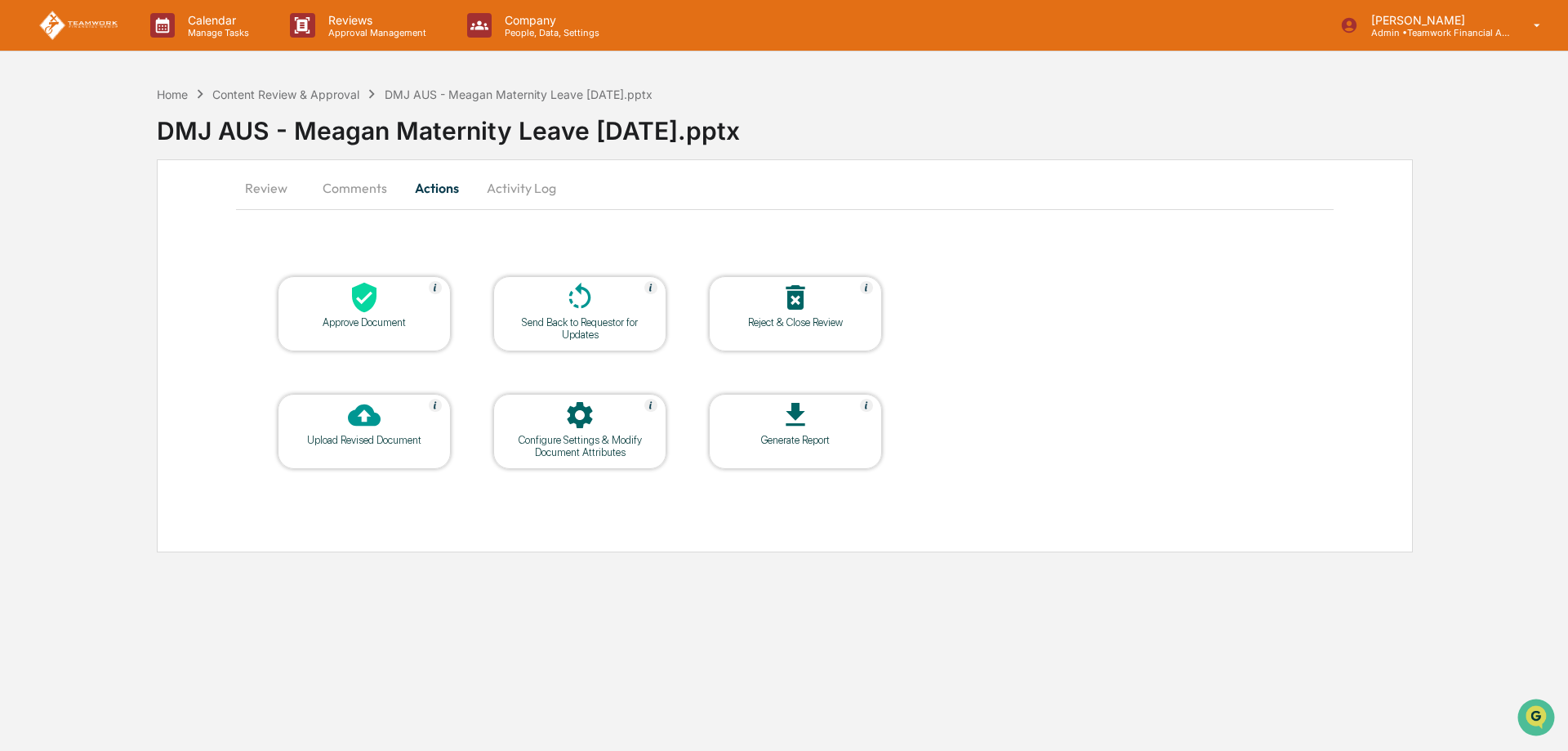
click at [416, 416] on div at bounding box center [364, 416] width 163 height 35
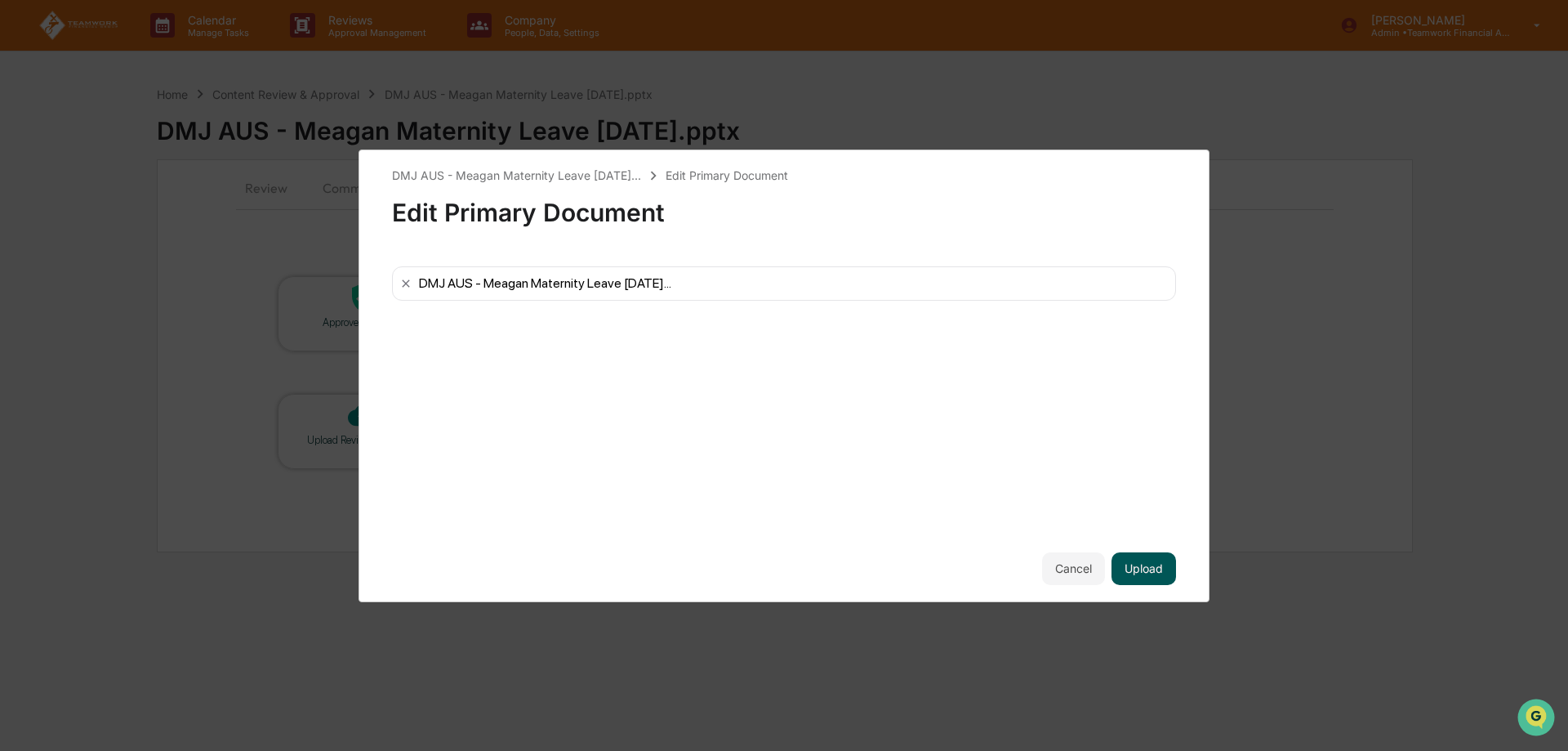
click at [1156, 569] on button "Upload" at bounding box center [1143, 568] width 64 height 33
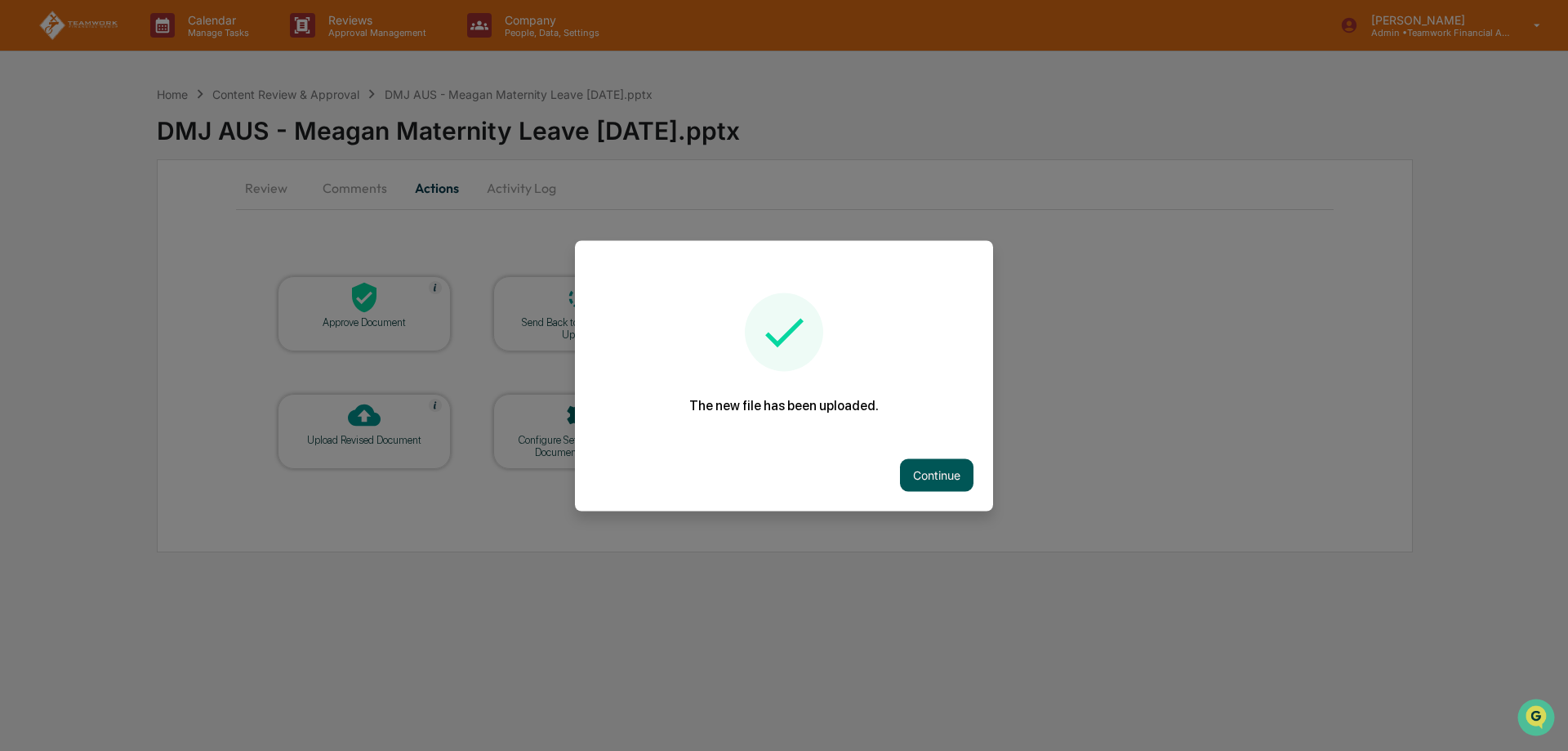
click at [954, 471] on button "Continue" at bounding box center [937, 475] width 73 height 33
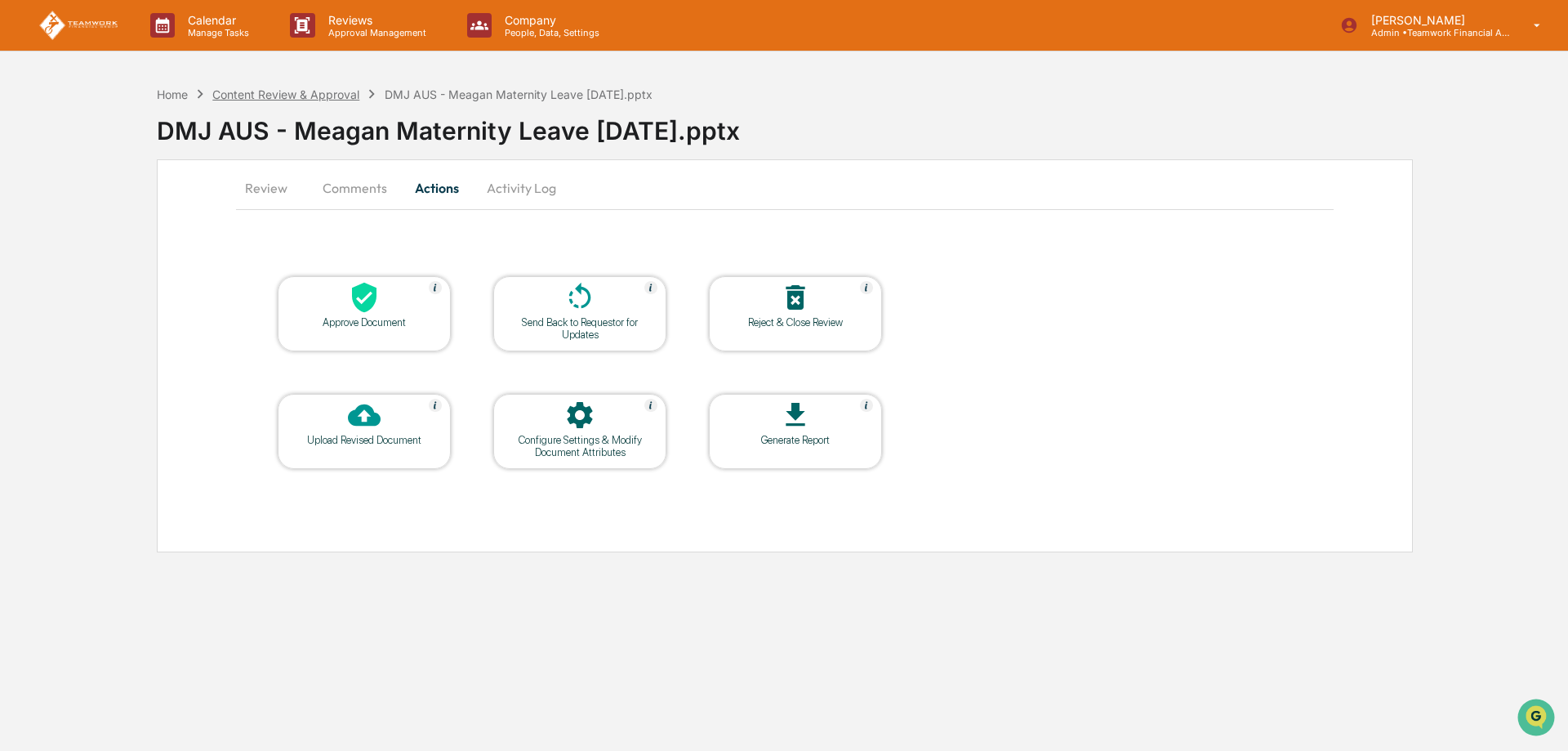
click at [331, 90] on div "Content Review & Approval" at bounding box center [285, 95] width 147 height 14
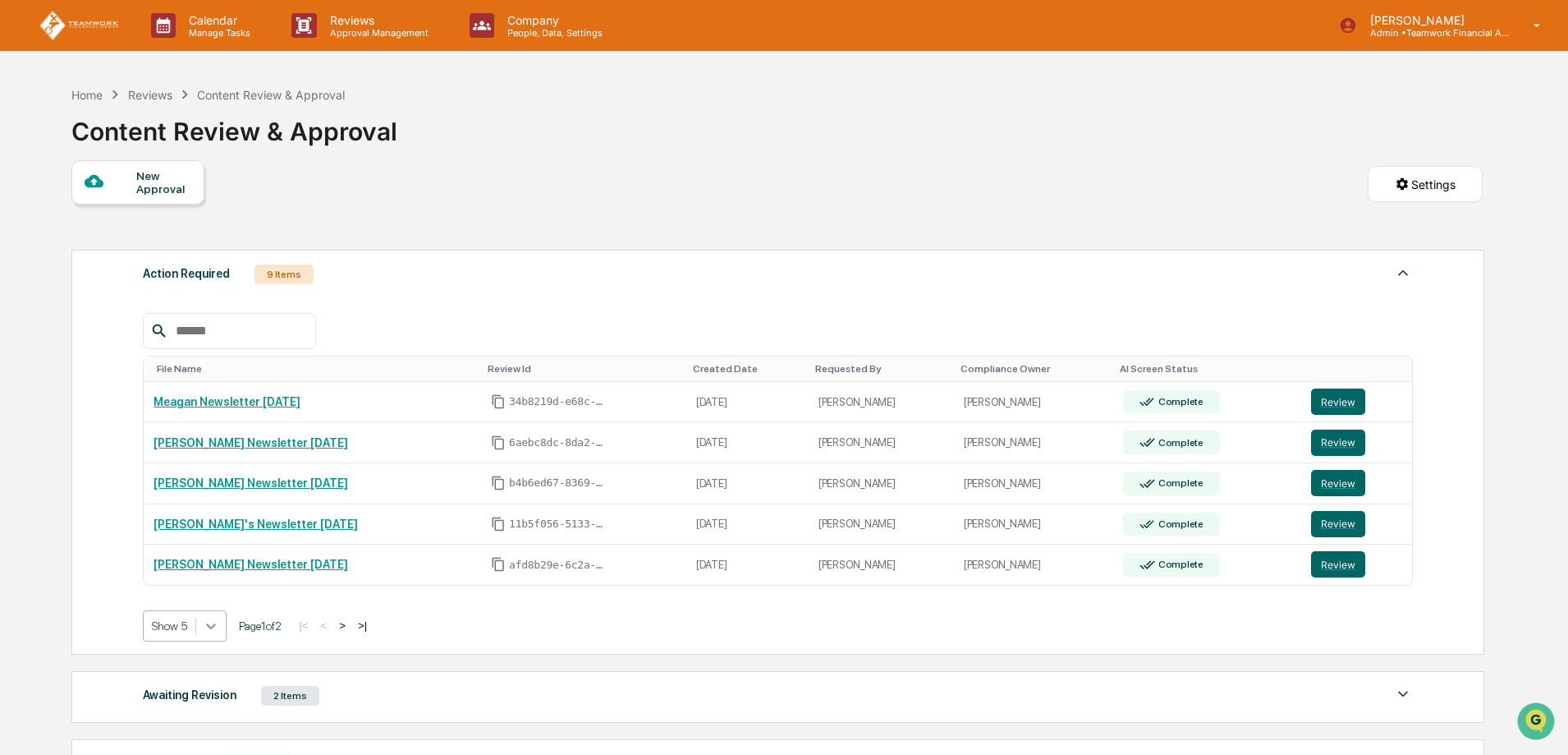
click at [214, 629] on body "Calendar Manage Tasks Reviews Approval Management Company People, Data, Setting…" at bounding box center [784, 504] width 1568 height 1009
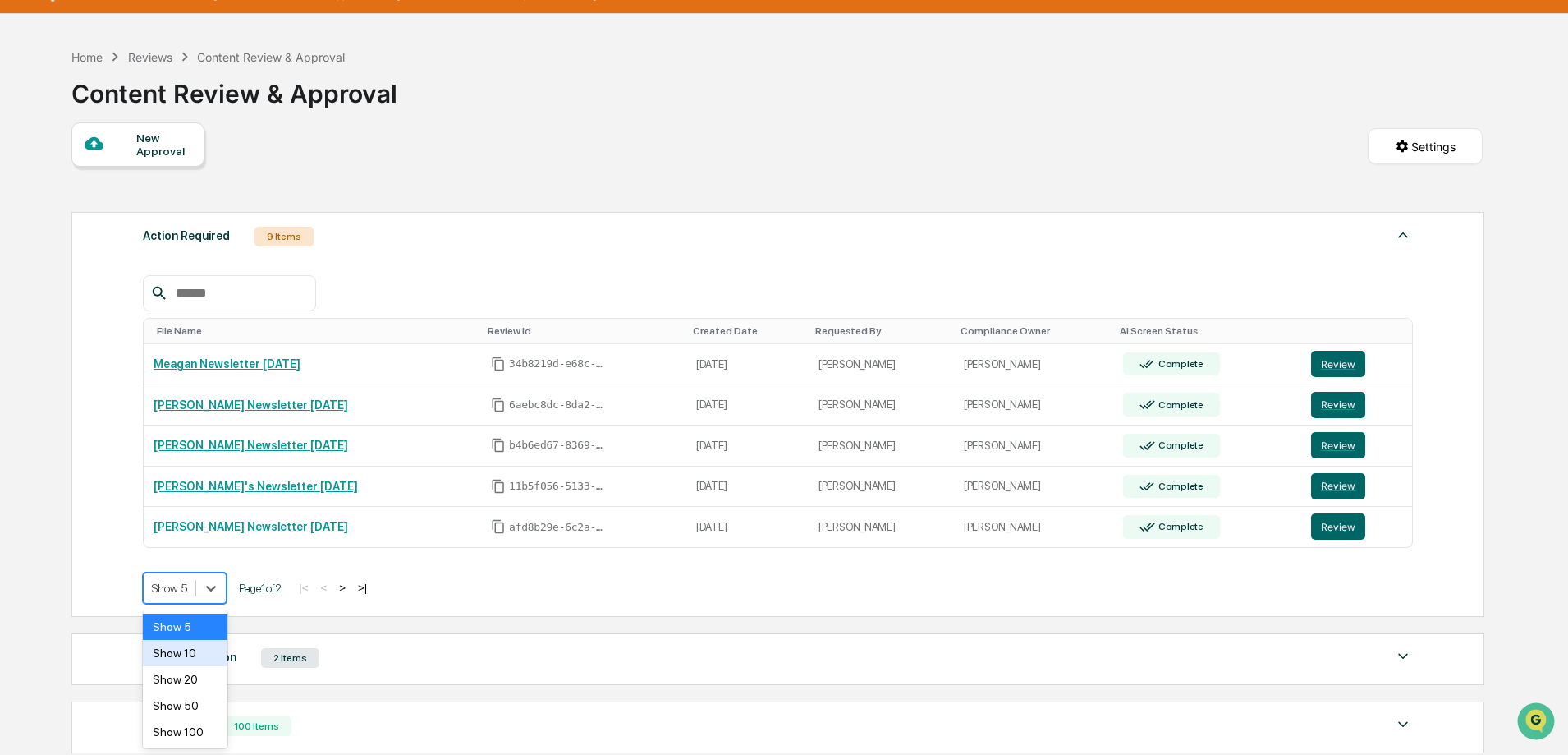
click at [200, 649] on div "Show 10" at bounding box center [185, 652] width 84 height 26
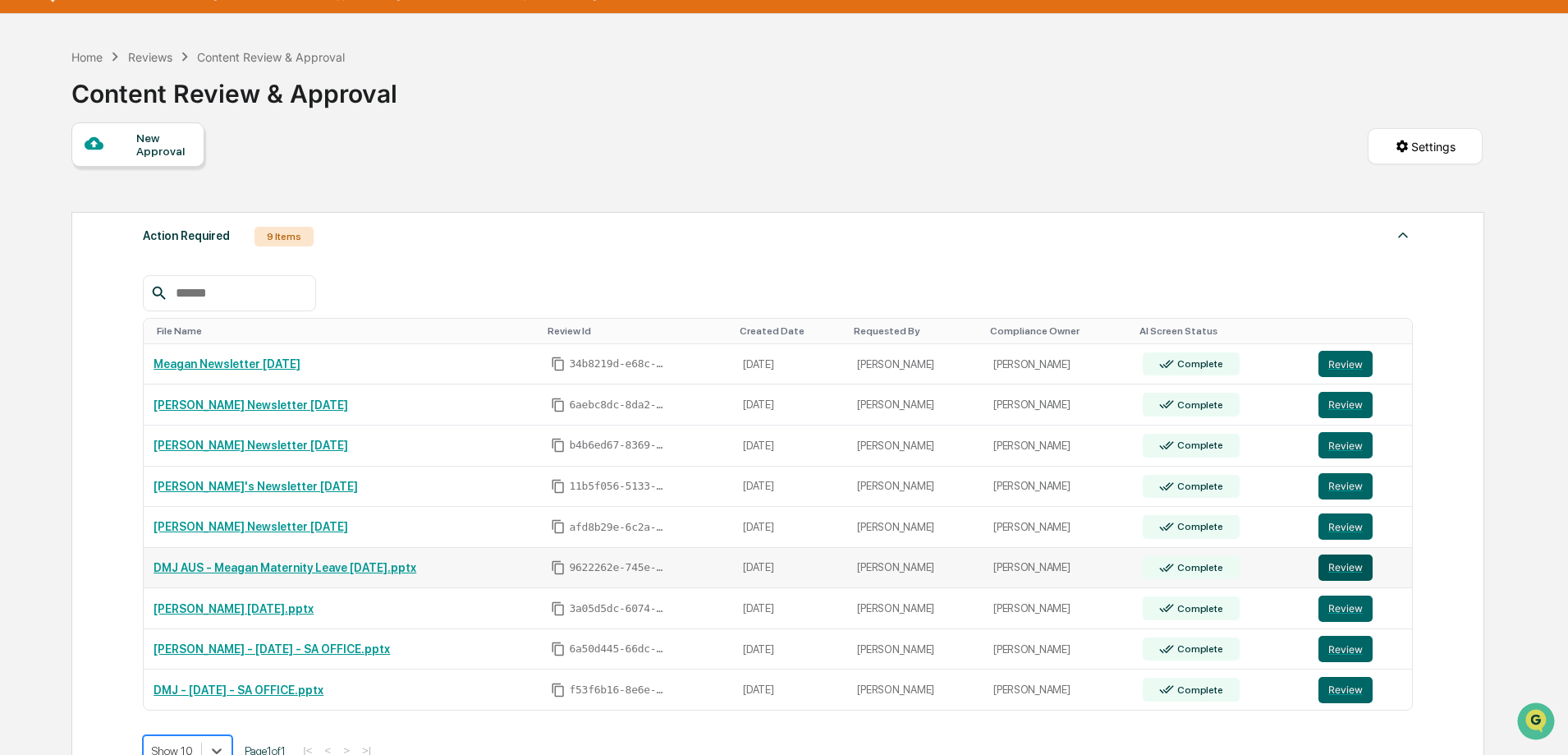
click at [1342, 564] on button "Review" at bounding box center [1346, 567] width 54 height 26
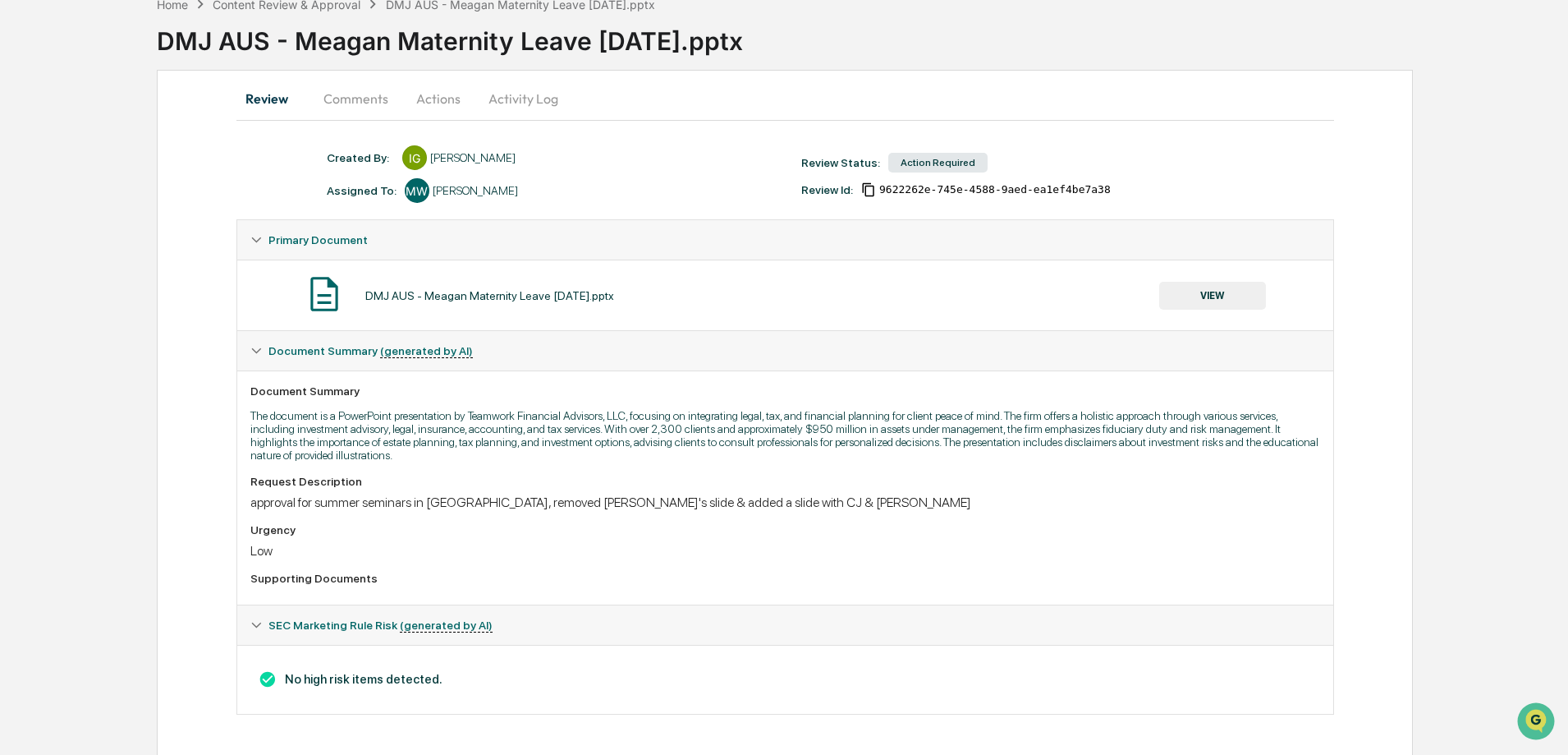
scroll to position [92, 0]
click at [1092, 504] on div "approval for summer seminars in [GEOGRAPHIC_DATA], removed [PERSON_NAME]'s slid…" at bounding box center [784, 500] width 1070 height 15
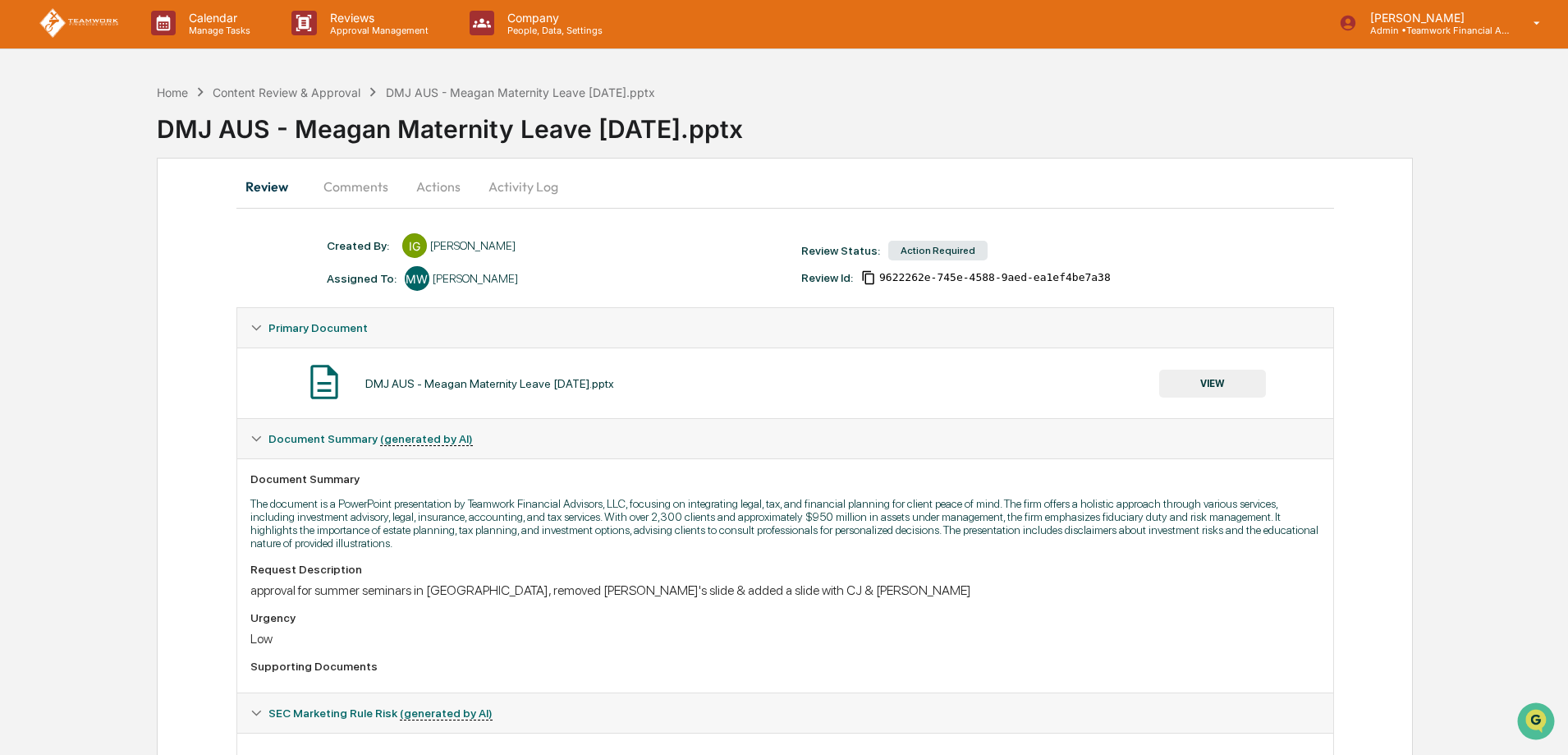
scroll to position [0, 0]
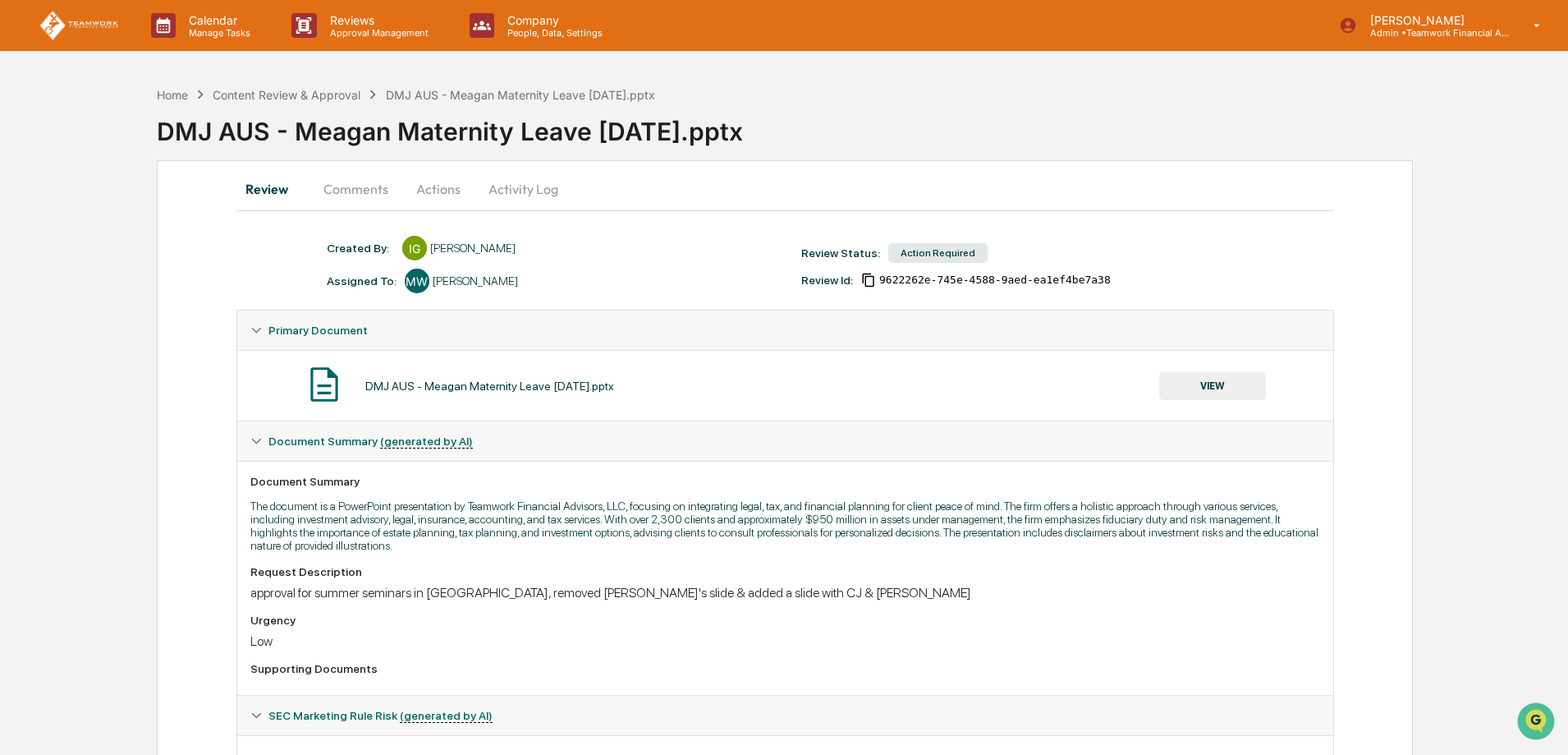
click at [424, 184] on button "Actions" at bounding box center [438, 189] width 74 height 39
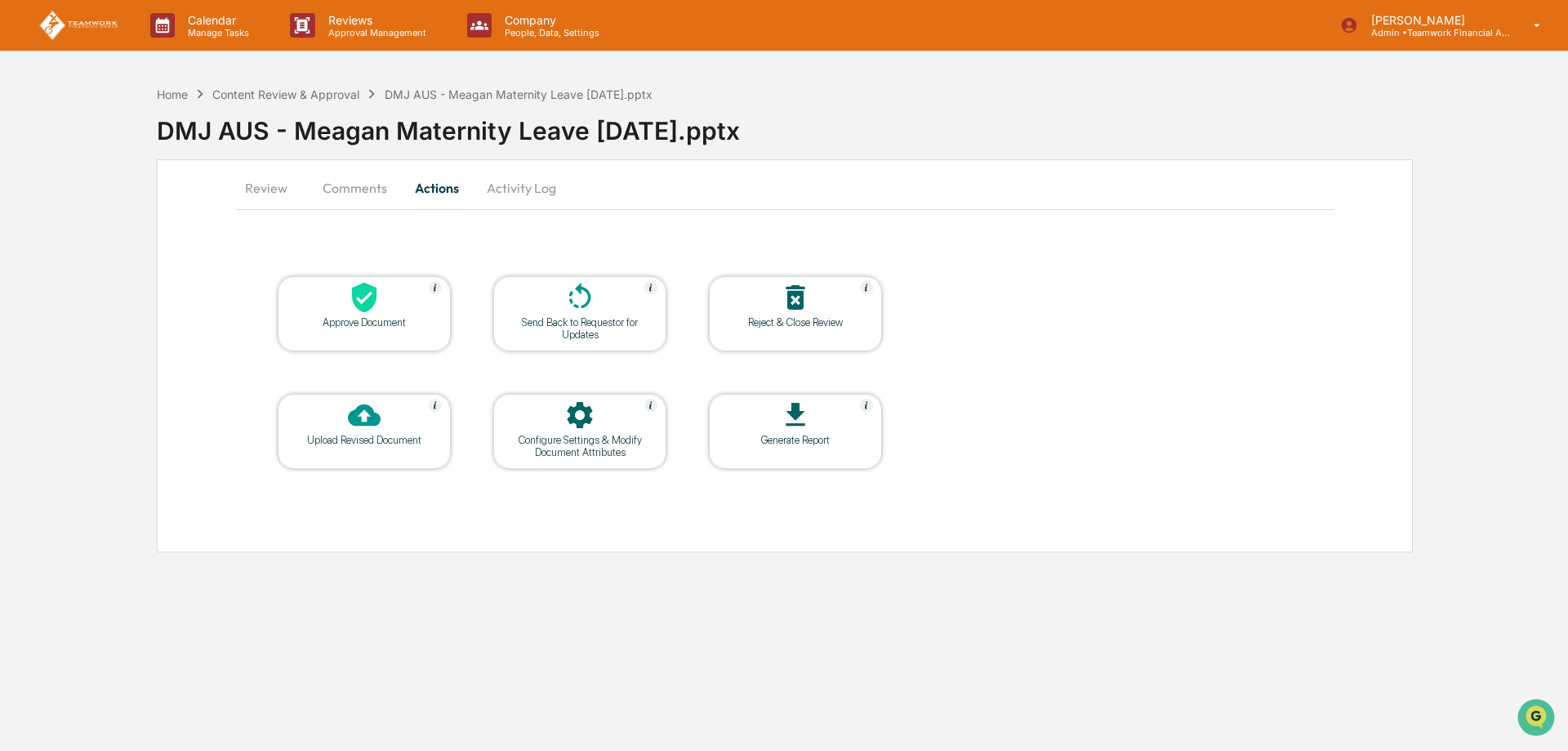
click at [367, 310] on icon at bounding box center [364, 298] width 24 height 30
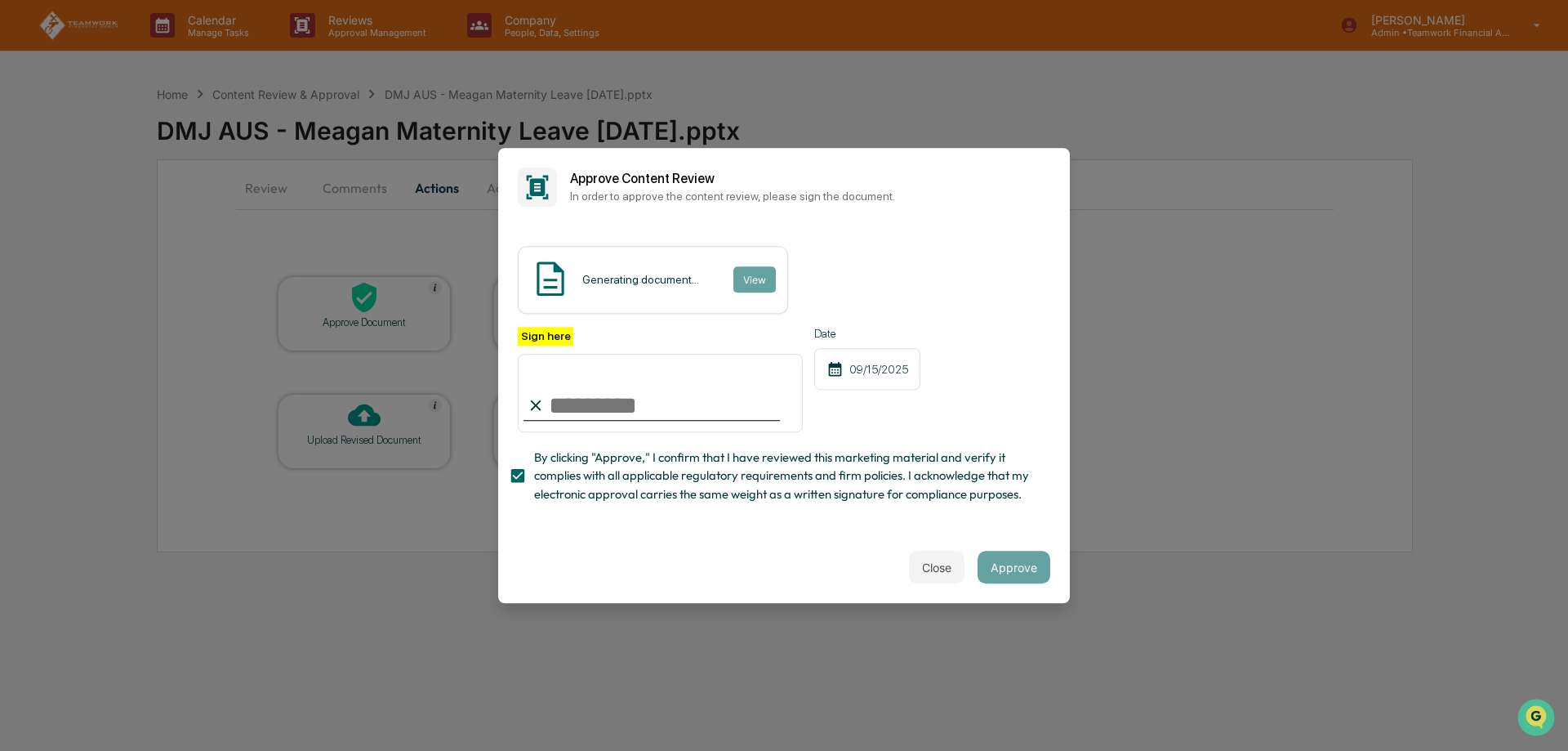
click at [577, 399] on input "Sign here" at bounding box center [661, 393] width 285 height 78
click at [624, 521] on div "**********" at bounding box center [784, 379] width 572 height 306
click at [702, 355] on input "**********" at bounding box center [661, 393] width 285 height 78
click at [1002, 374] on div "**********" at bounding box center [784, 379] width 532 height 106
click at [806, 552] on div "Close Approve" at bounding box center [784, 566] width 572 height 72
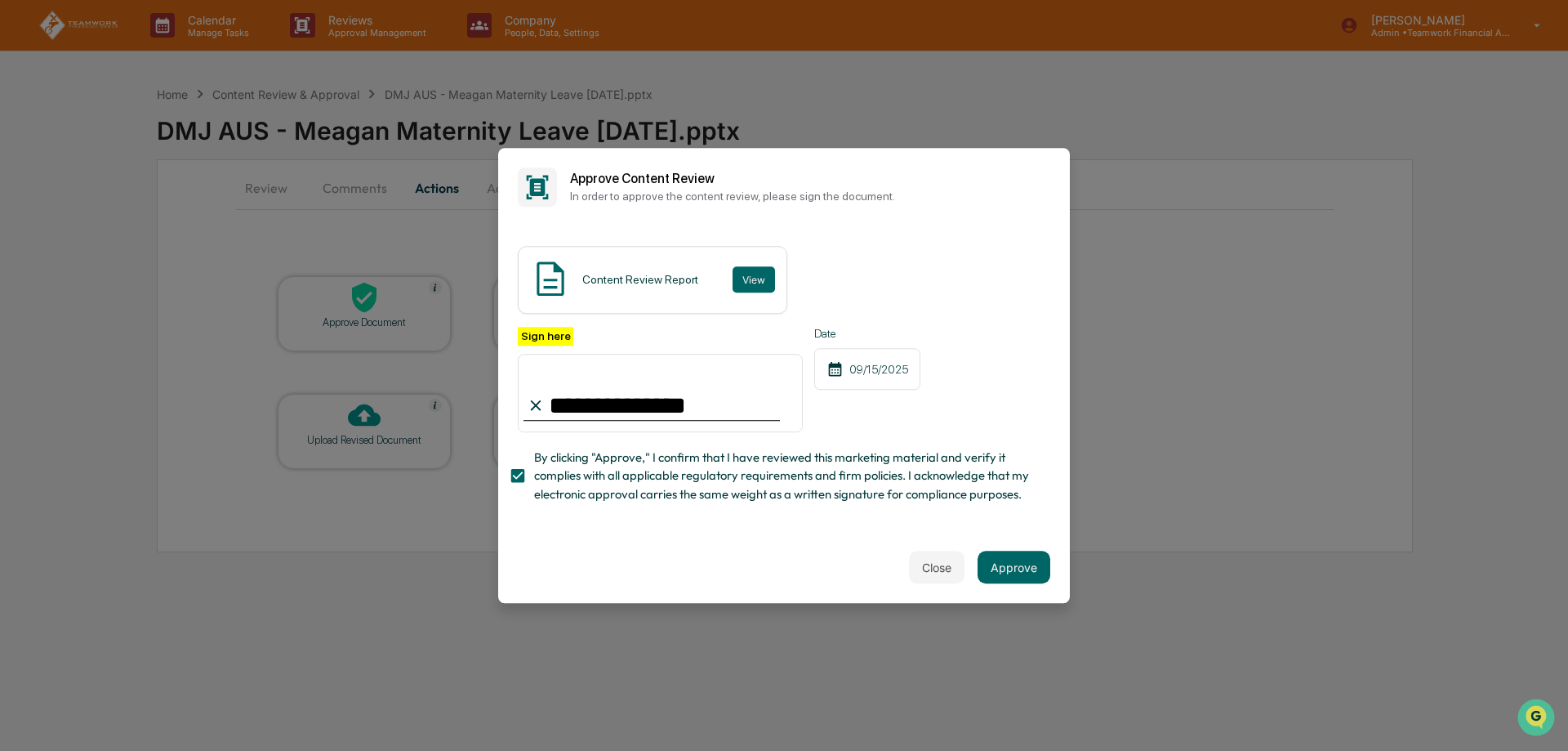
click at [624, 365] on input "**********" at bounding box center [661, 393] width 285 height 78
click at [715, 394] on input "**********" at bounding box center [661, 393] width 285 height 78
type input "**********"
click at [1027, 563] on button "Approve" at bounding box center [1014, 566] width 73 height 33
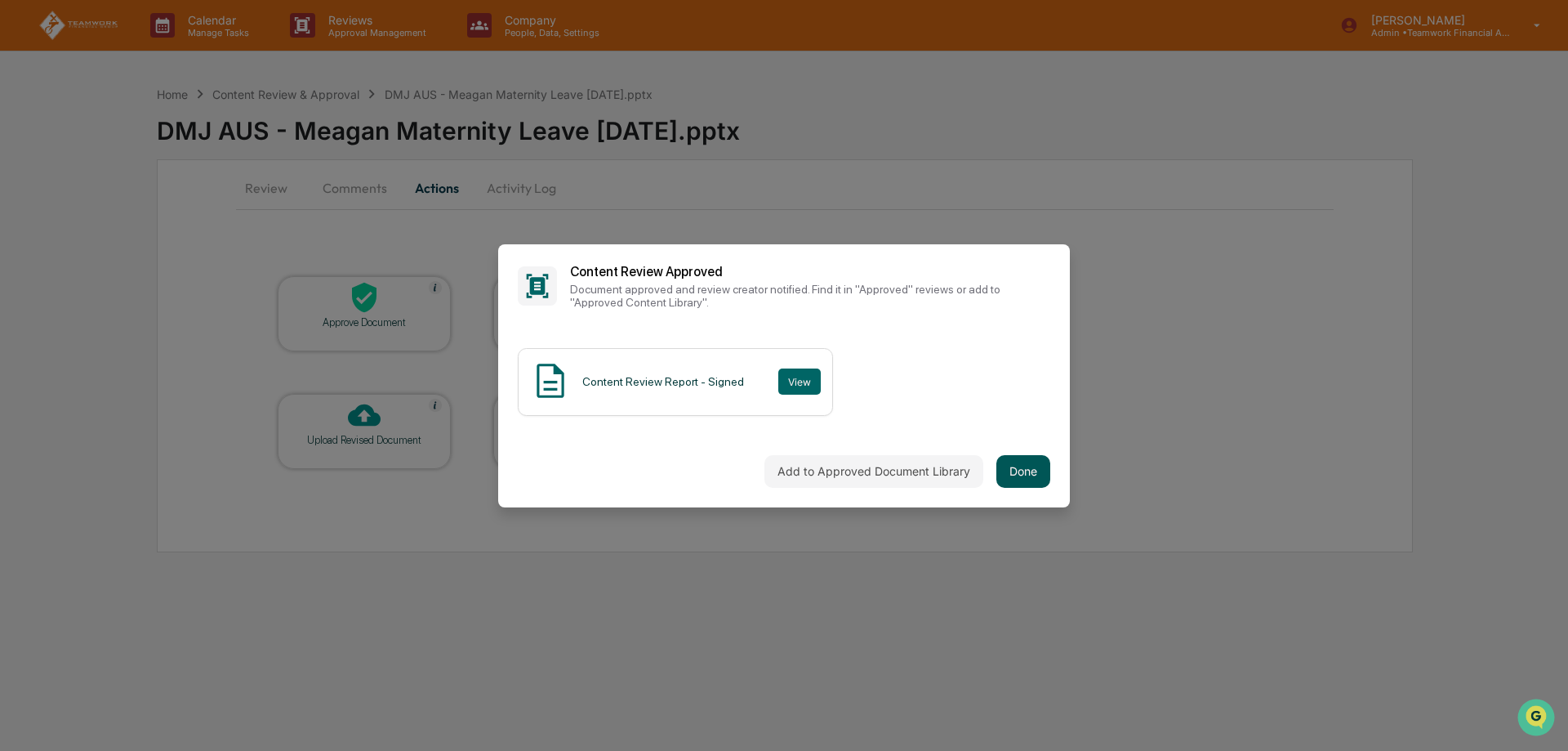
click at [1032, 480] on button "Done" at bounding box center [1023, 471] width 54 height 33
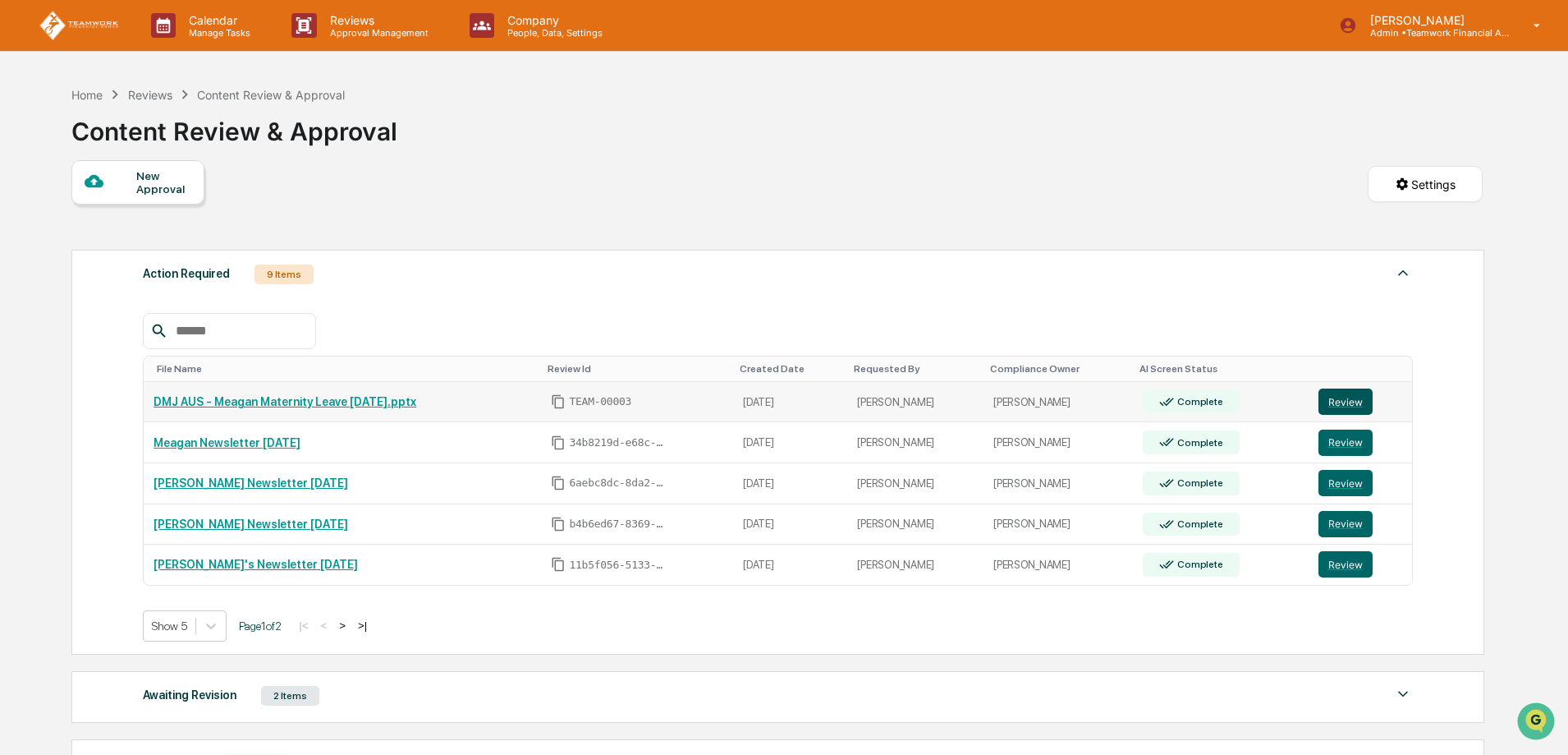
click at [1347, 398] on button "Review" at bounding box center [1346, 401] width 54 height 26
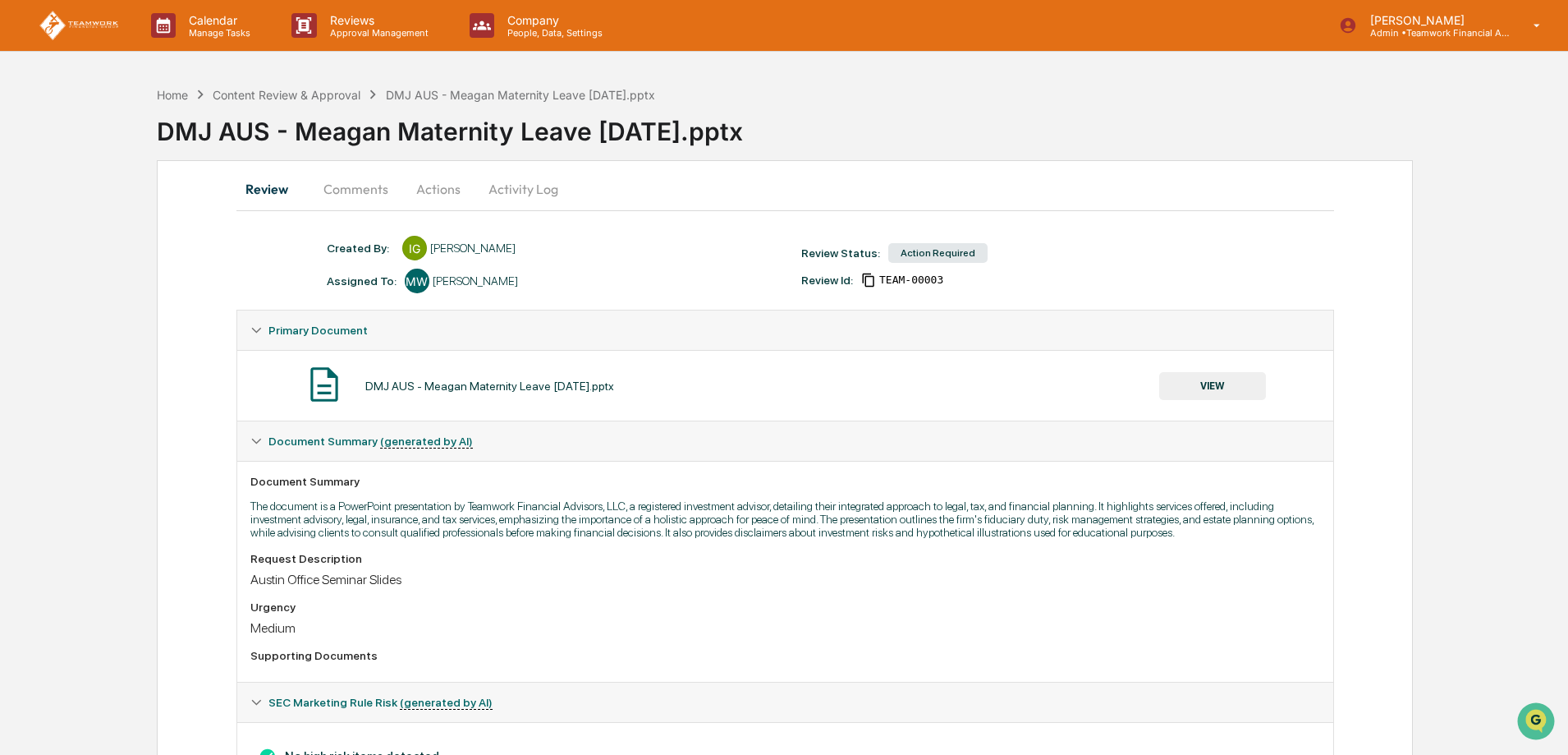
click at [434, 181] on button "Actions" at bounding box center [438, 189] width 74 height 39
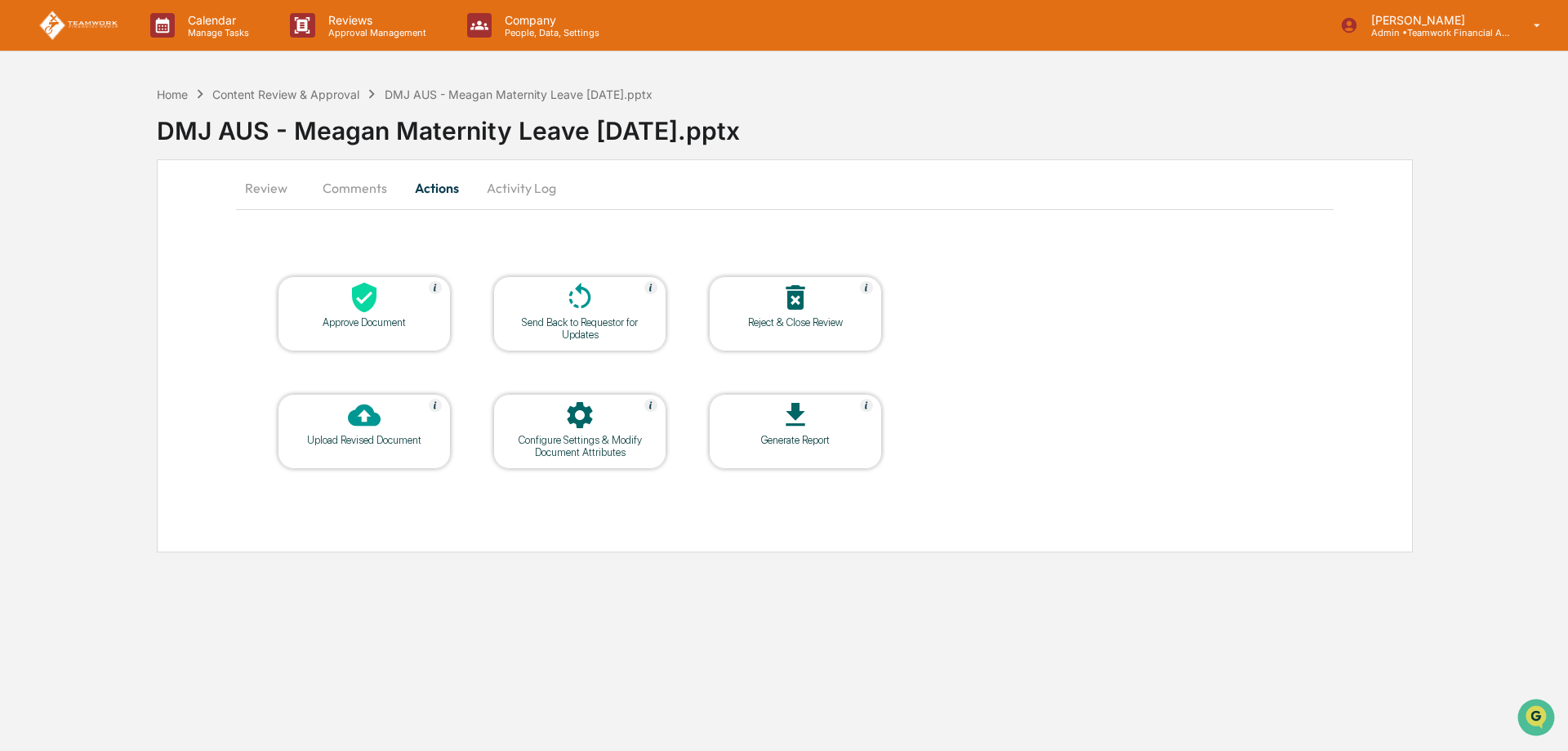
click at [330, 317] on div "Approve Document" at bounding box center [364, 322] width 147 height 12
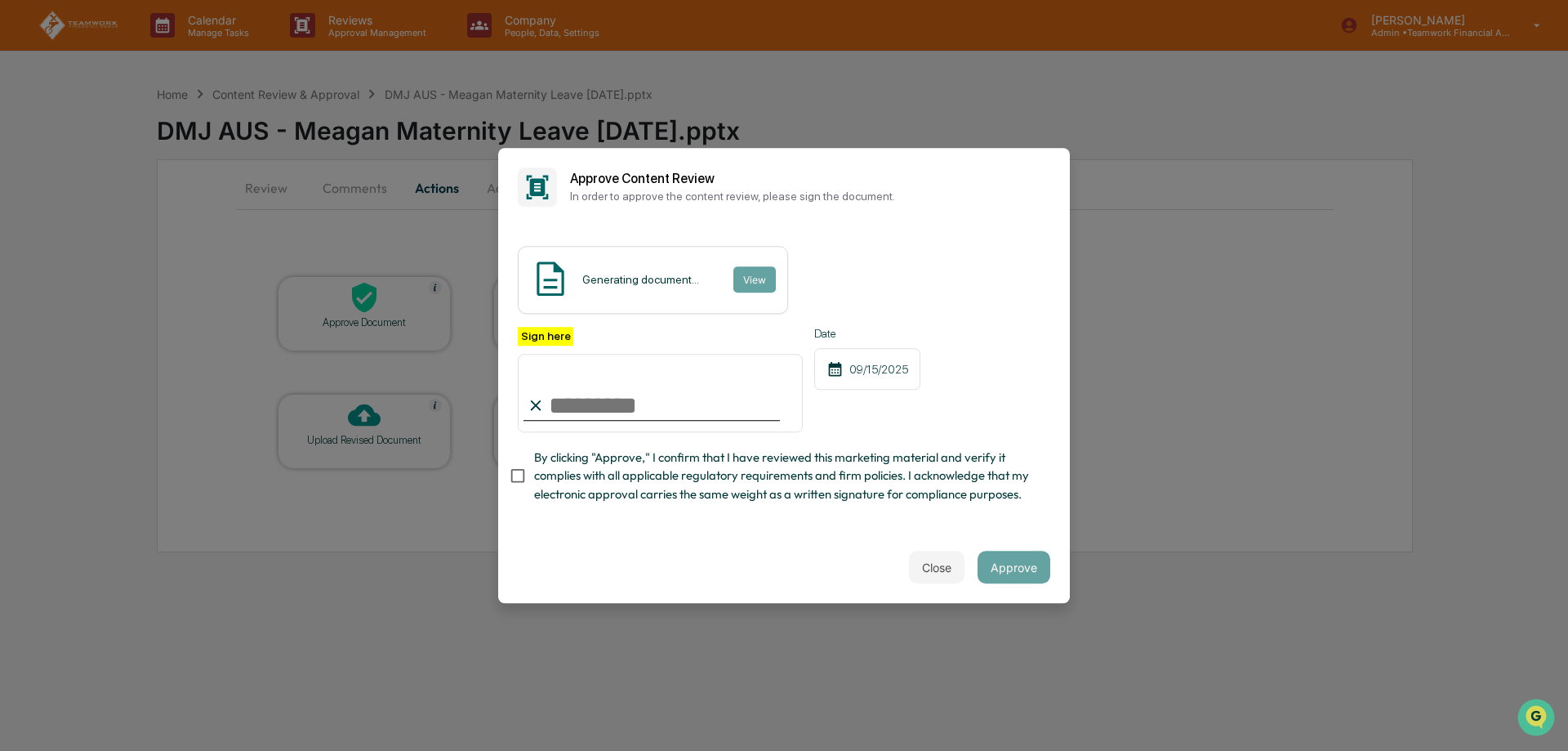
click at [559, 397] on input "Sign here" at bounding box center [661, 393] width 285 height 78
type input "**********"
click at [709, 539] on div "Close Approve" at bounding box center [784, 566] width 572 height 72
click at [1030, 567] on button "Approve" at bounding box center [1014, 566] width 73 height 33
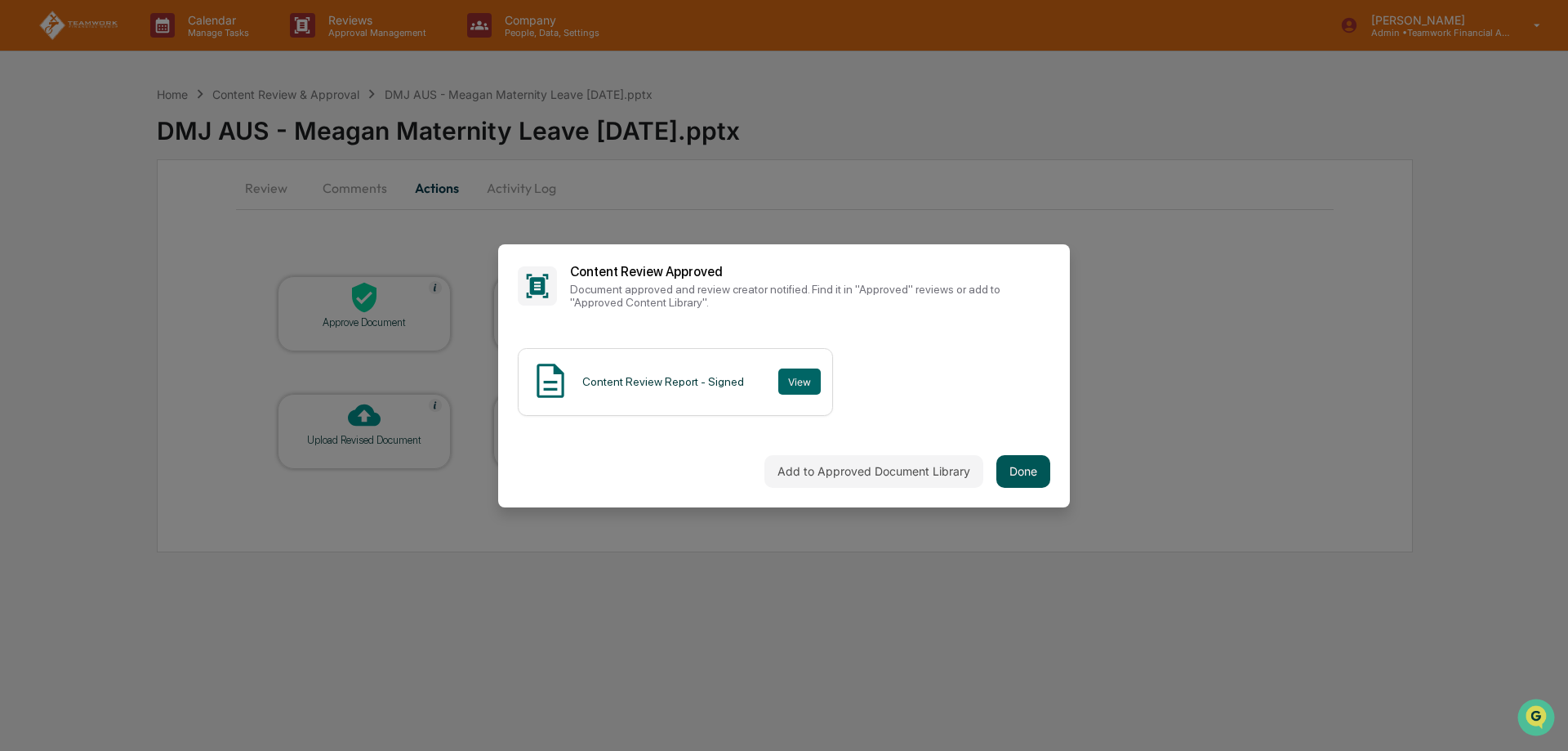
click at [1019, 480] on button "Done" at bounding box center [1023, 471] width 54 height 33
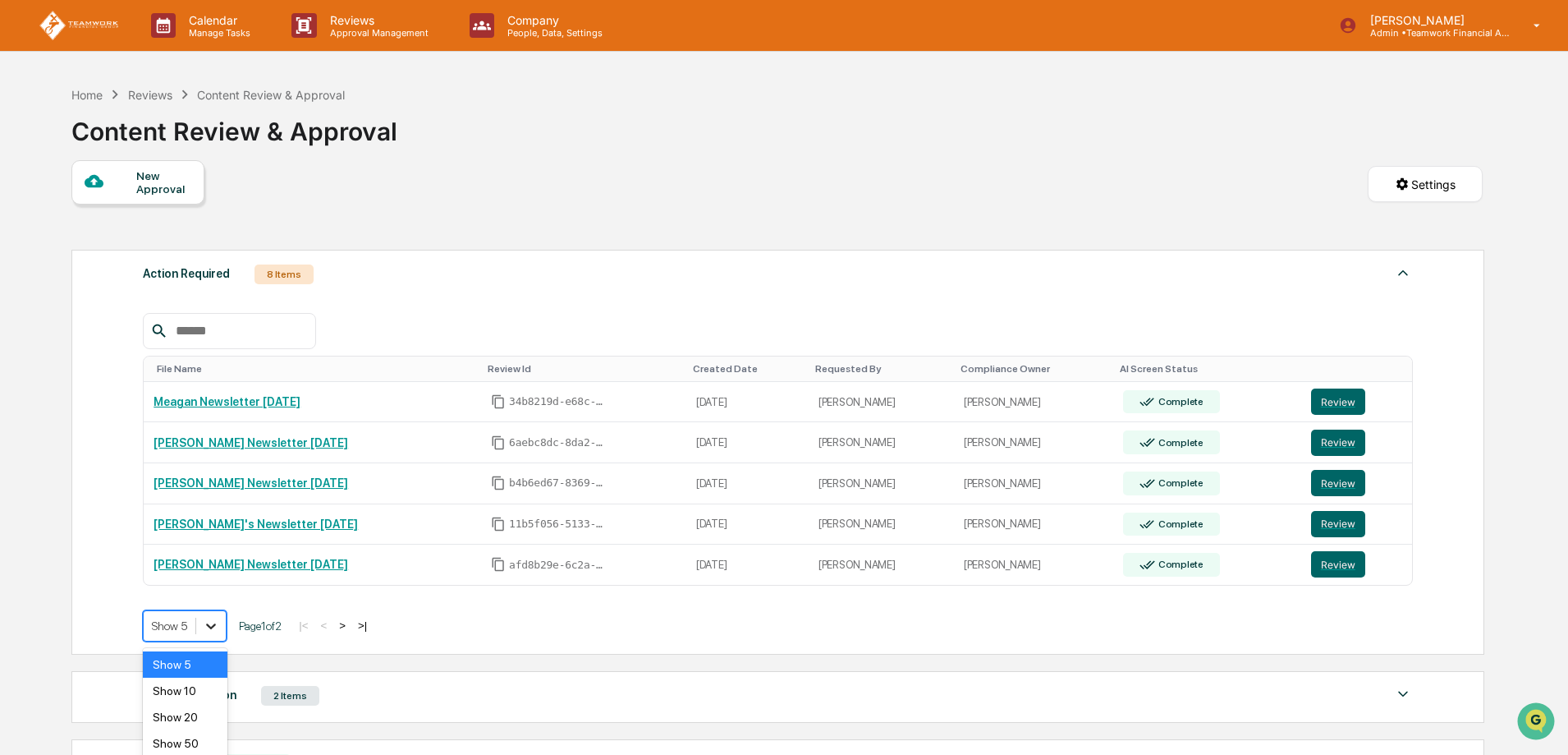
scroll to position [38, 0]
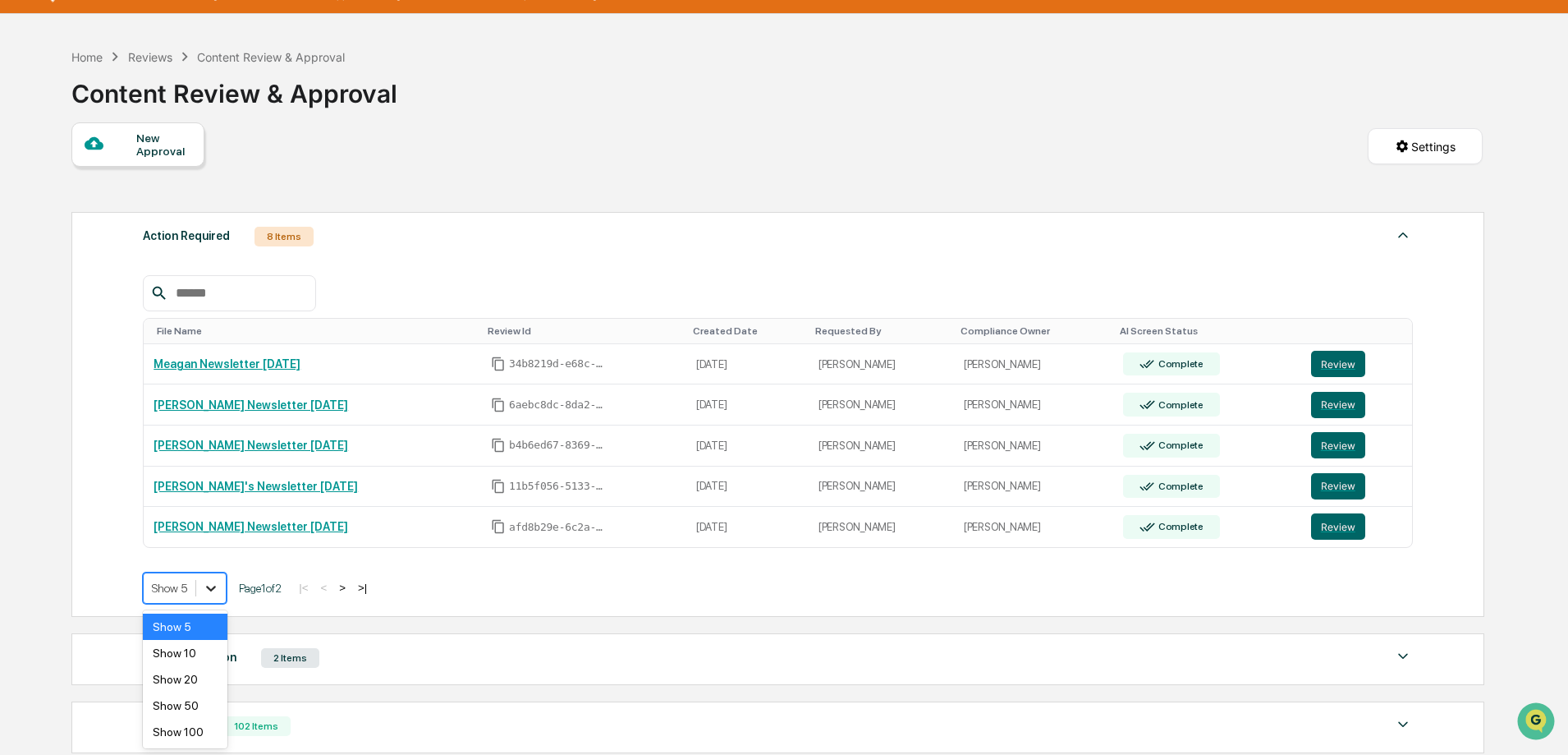
click at [218, 623] on body "Calendar Manage Tasks Reviews Approval Management Company People, Data, Setting…" at bounding box center [784, 466] width 1568 height 1009
click at [217, 582] on icon at bounding box center [211, 588] width 16 height 16
click at [186, 655] on div "Show 10" at bounding box center [185, 652] width 84 height 26
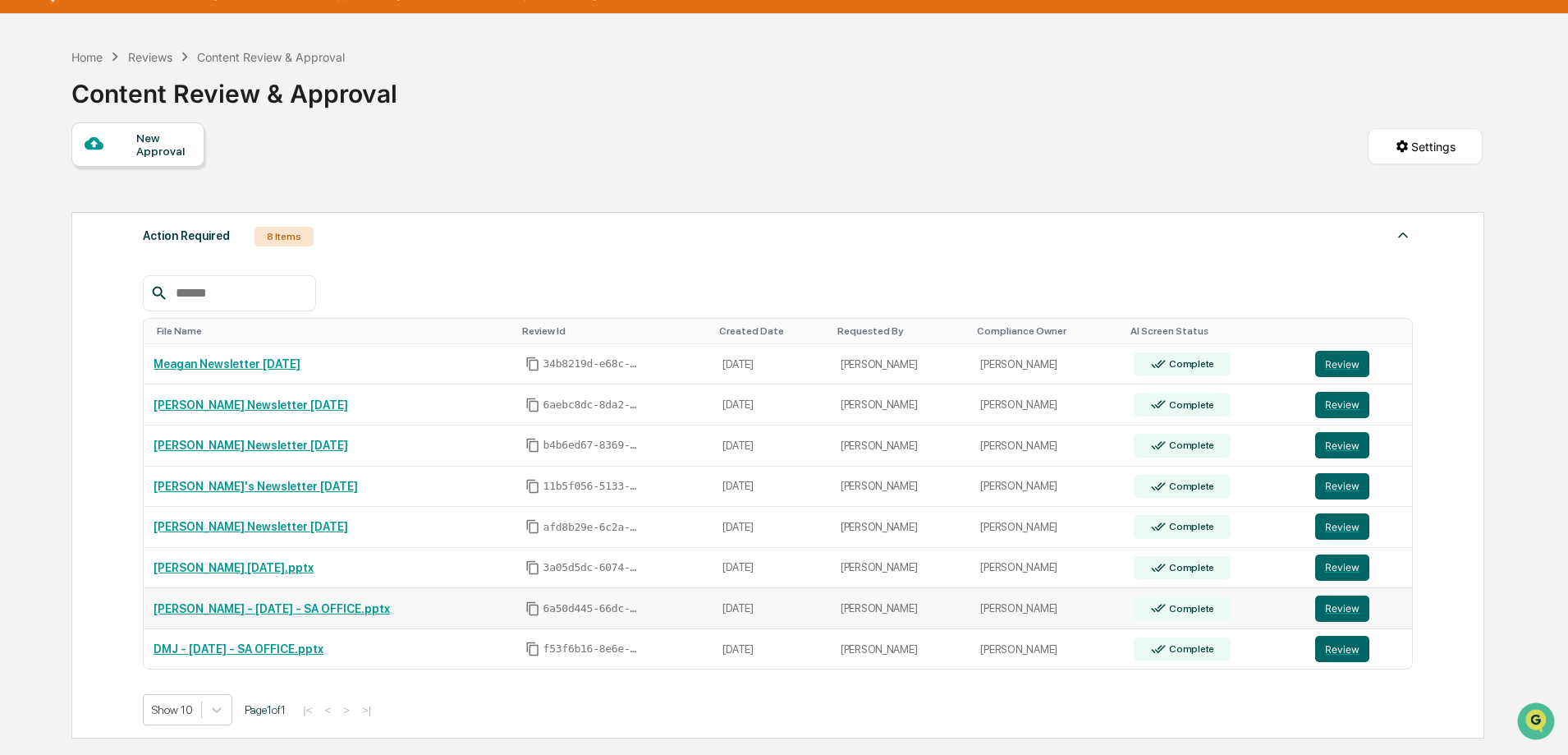
click at [255, 609] on link "[PERSON_NAME] - [DATE] - SA OFFICE.pptx" at bounding box center [272, 608] width 237 height 13
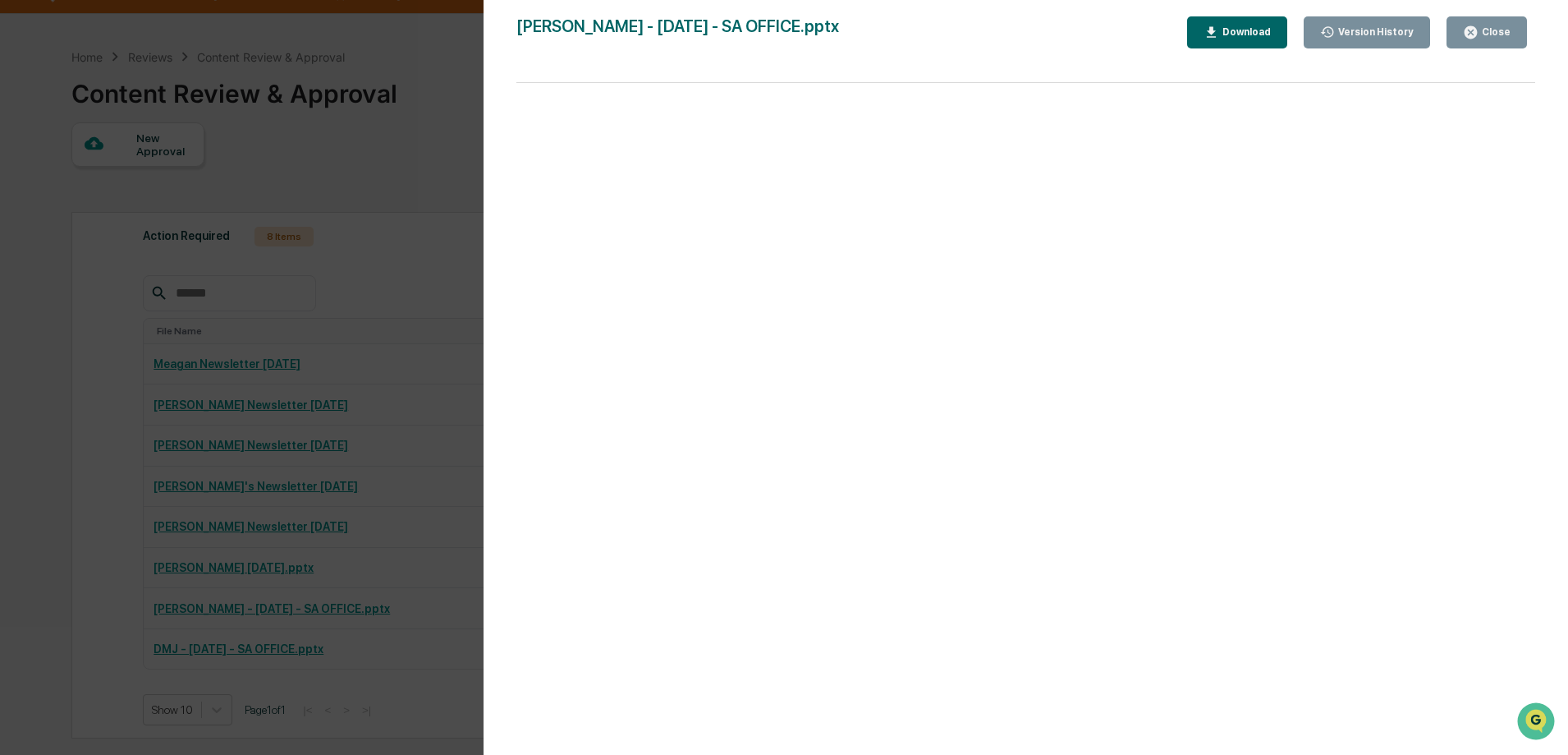
click at [1486, 36] on div "Close" at bounding box center [1494, 31] width 32 height 12
